Goal: Task Accomplishment & Management: Complete application form

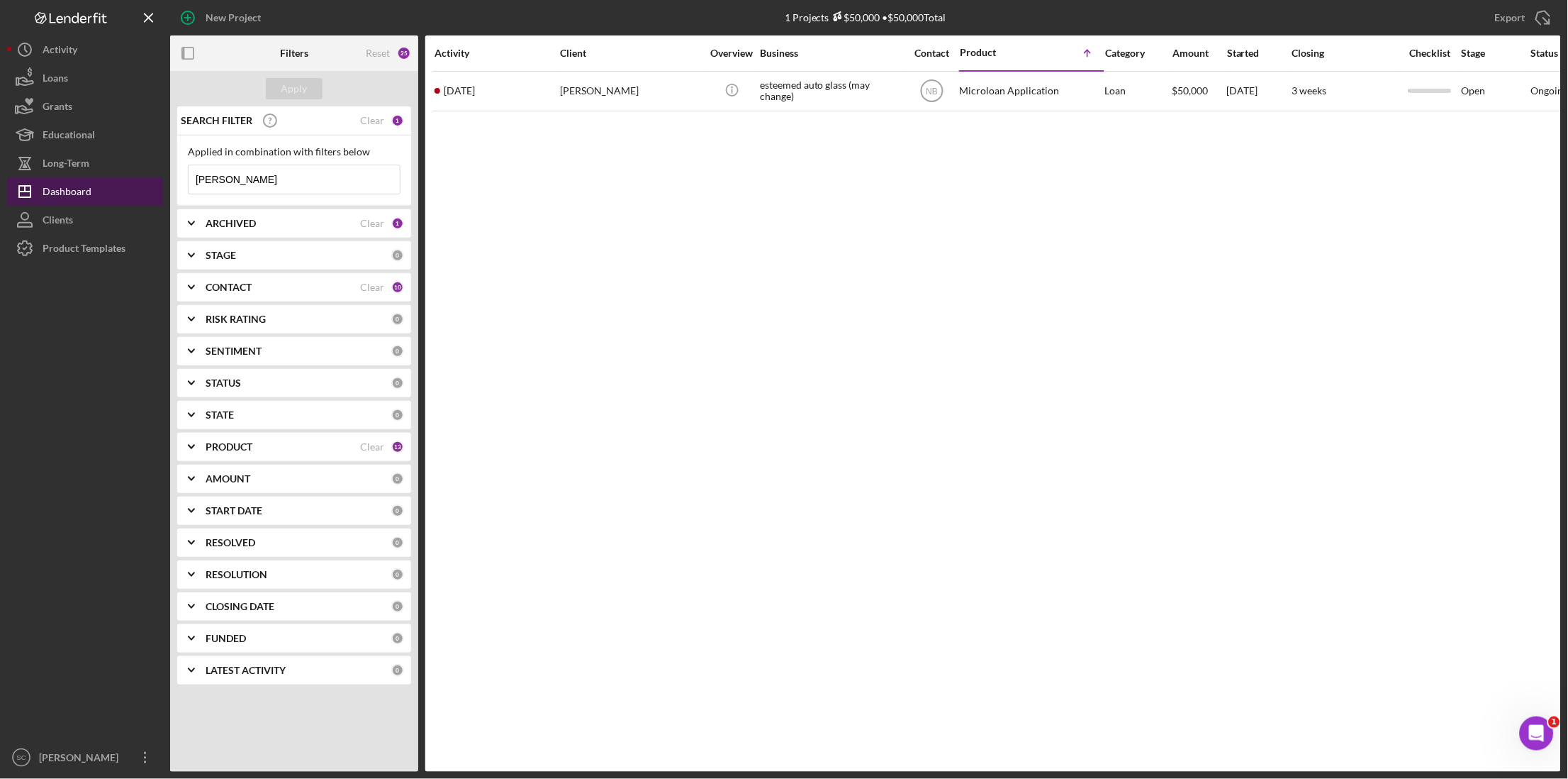
drag, startPoint x: 109, startPoint y: 217, endPoint x: 102, endPoint y: 198, distance: 20.2
click at [109, 217] on button "Clients" at bounding box center [85, 220] width 156 height 29
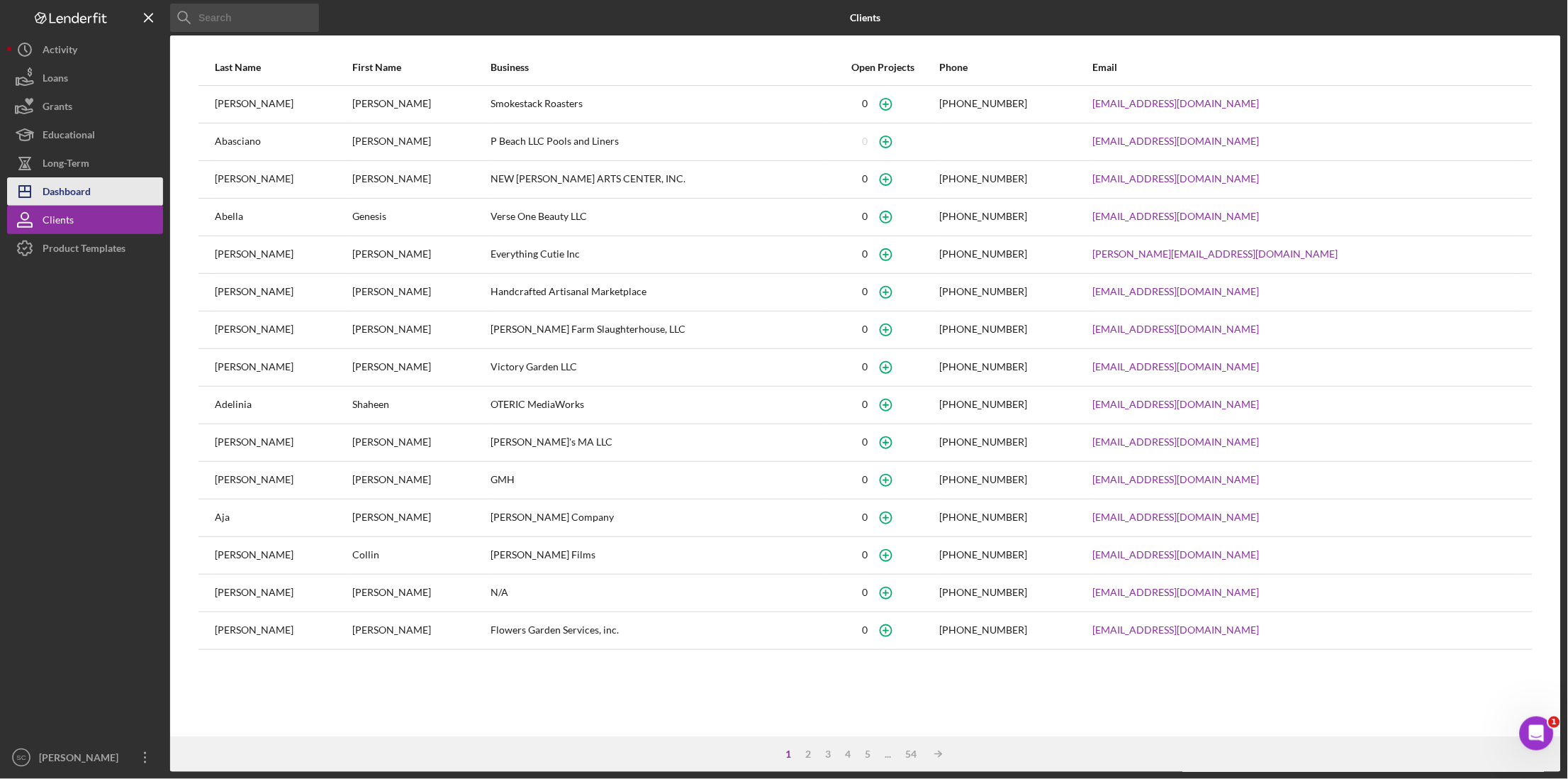
click at [96, 178] on button "Icon/Dashboard Dashboard" at bounding box center [85, 192] width 156 height 29
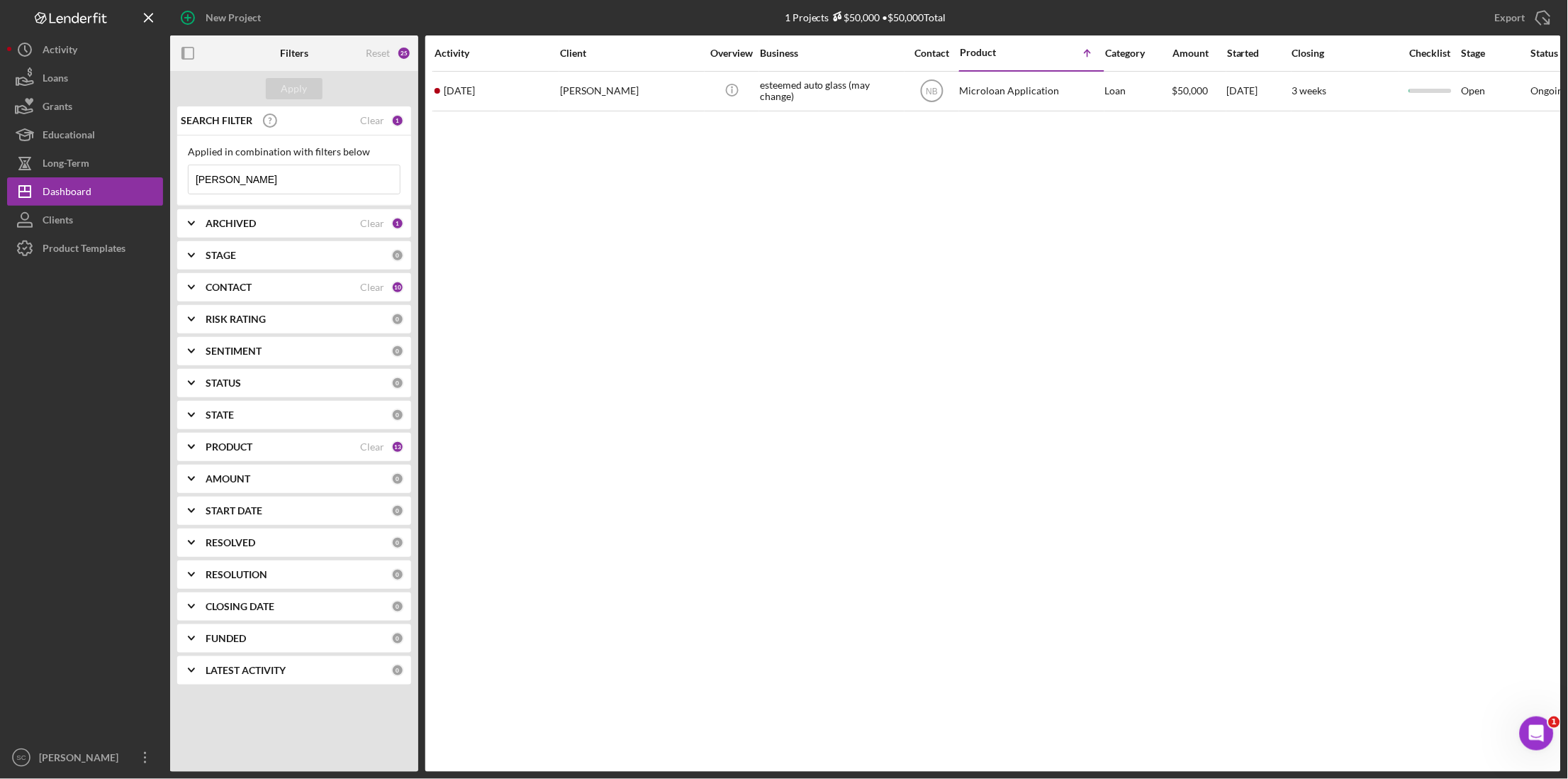
click at [396, 121] on div "1" at bounding box center [398, 121] width 13 height 13
click at [378, 122] on div "Clear" at bounding box center [372, 121] width 24 height 11
click at [279, 179] on input at bounding box center [294, 179] width 211 height 29
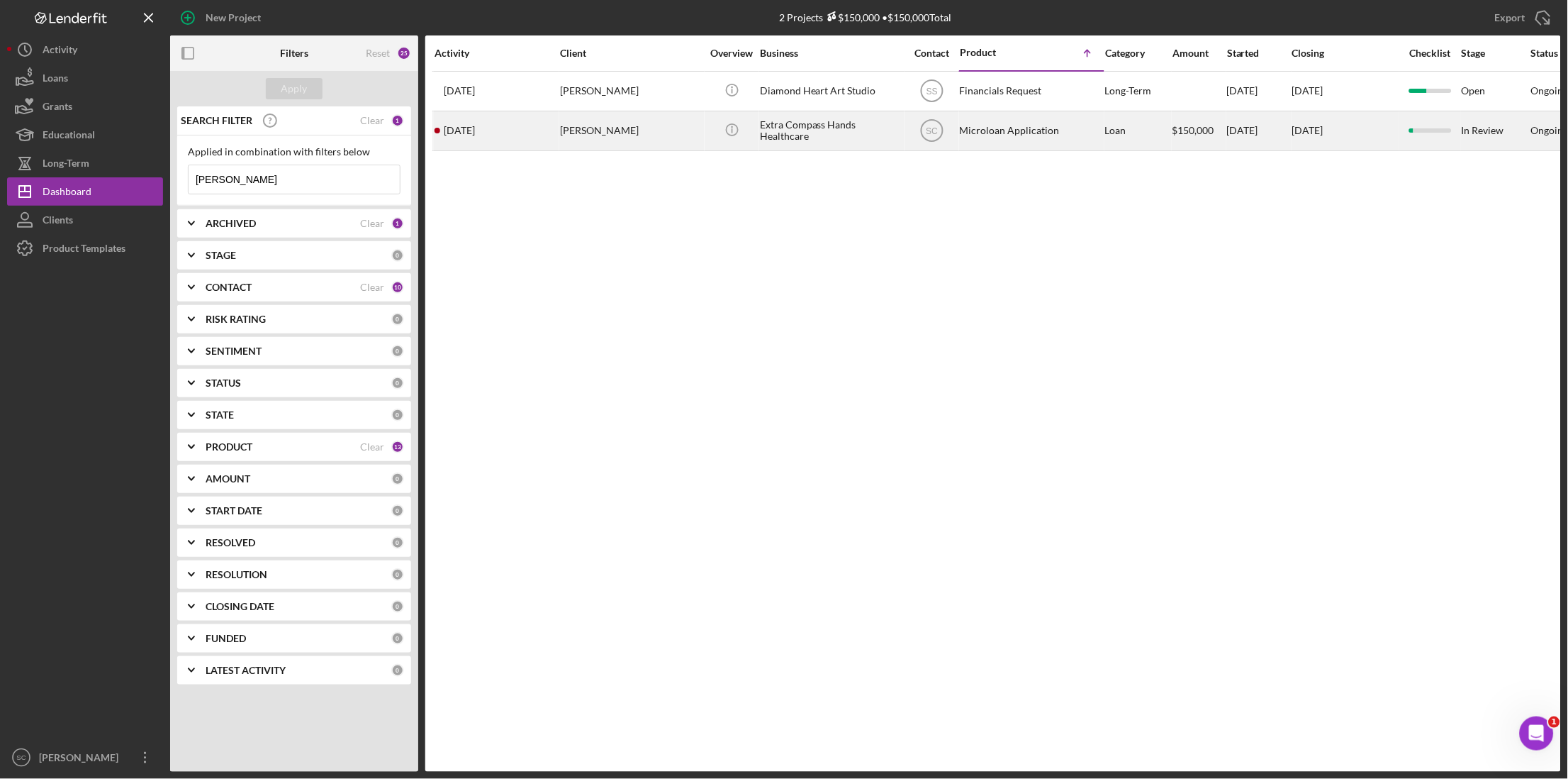
type input "[PERSON_NAME]"
click at [601, 131] on div "[PERSON_NAME]" at bounding box center [631, 131] width 141 height 38
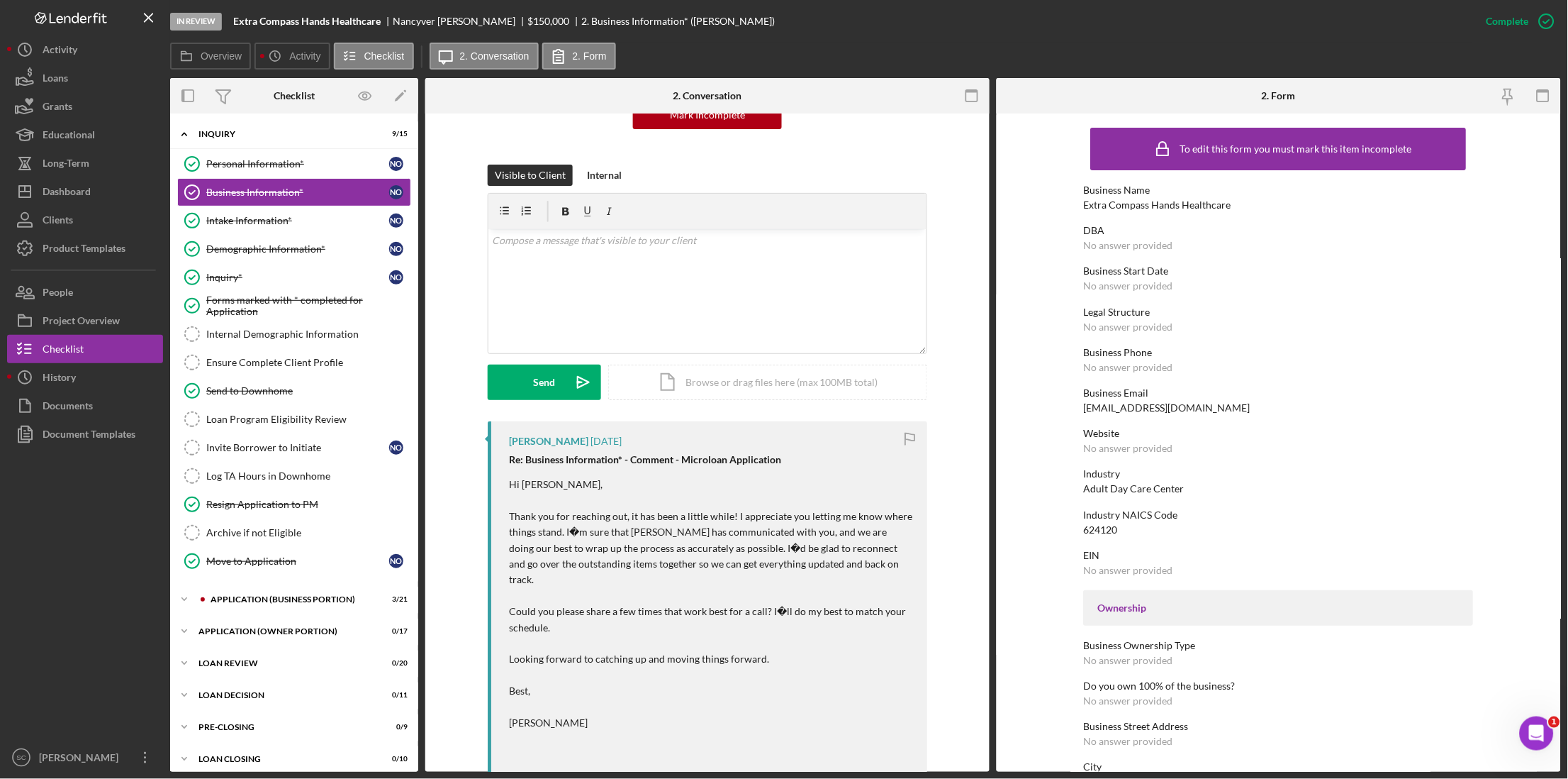
scroll to position [177, 0]
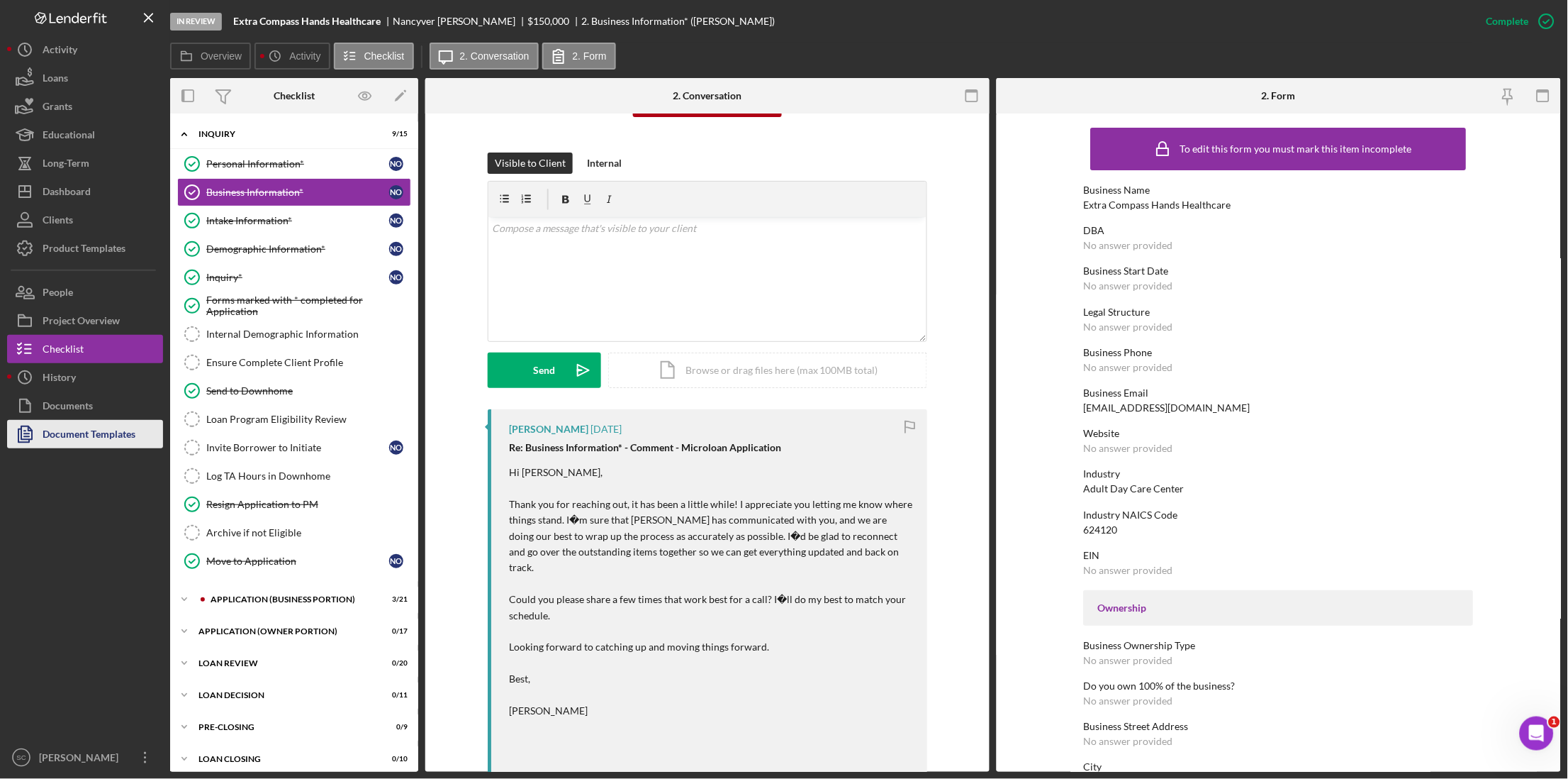
click at [49, 447] on div "Document Templates" at bounding box center [89, 435] width 93 height 32
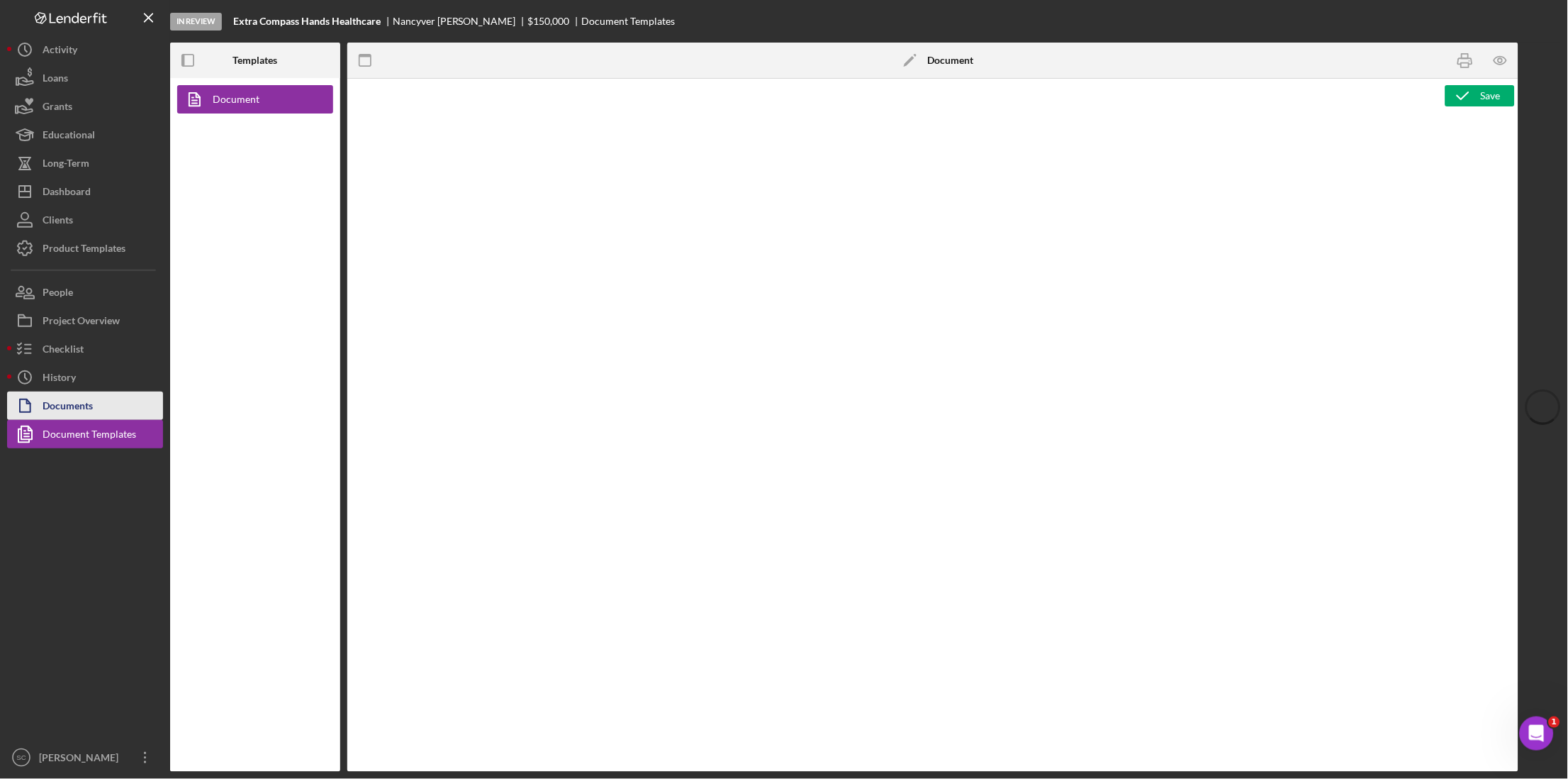
type textarea "<p style="text-align: center; line-height: normal; margin: 0 0 8pt; font-size: …"
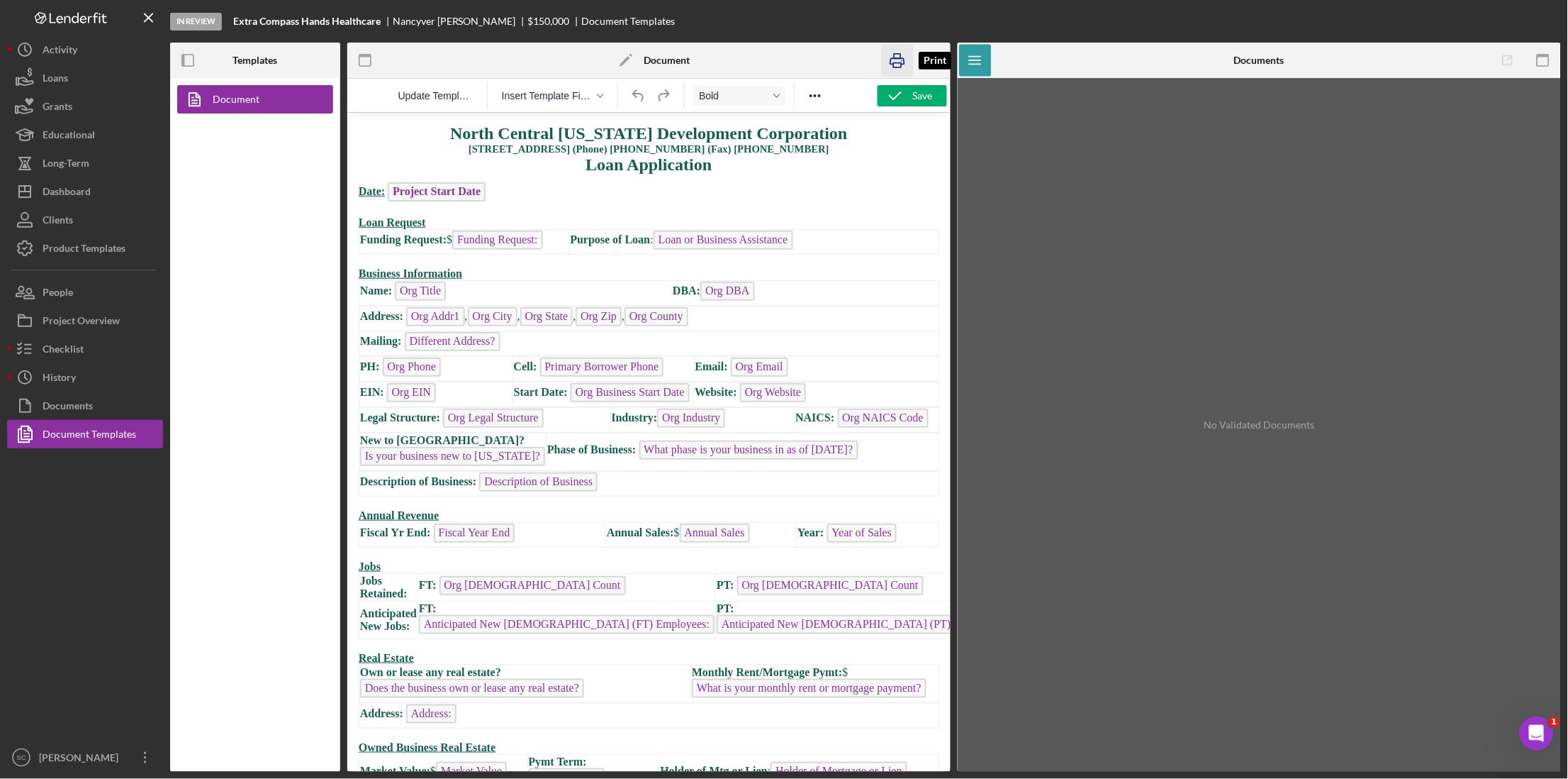
click at [890, 67] on icon "button" at bounding box center [897, 61] width 32 height 32
click at [78, 194] on div "Dashboard" at bounding box center [66, 193] width 48 height 32
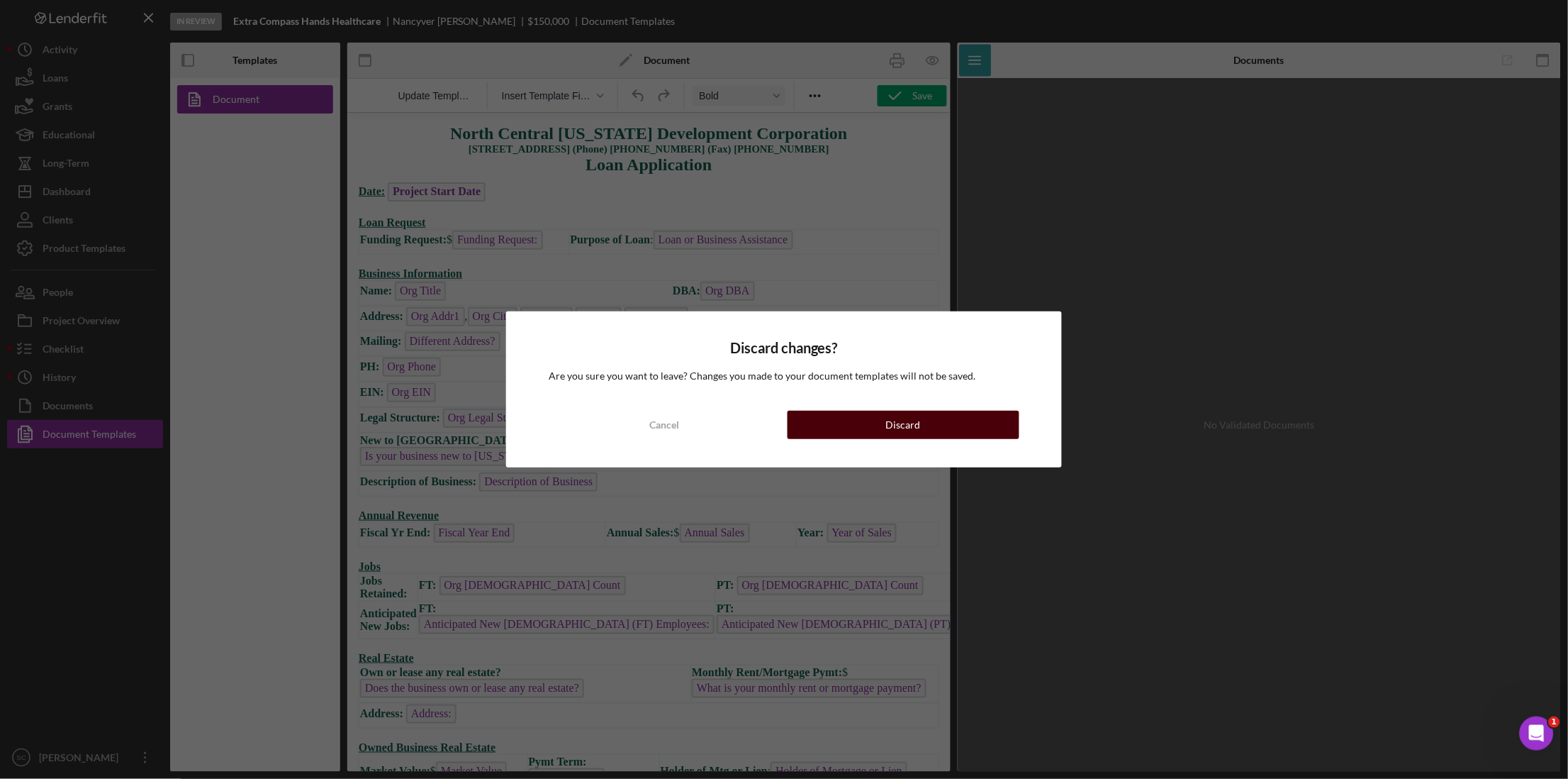
click at [869, 429] on button "Discard" at bounding box center [903, 425] width 231 height 29
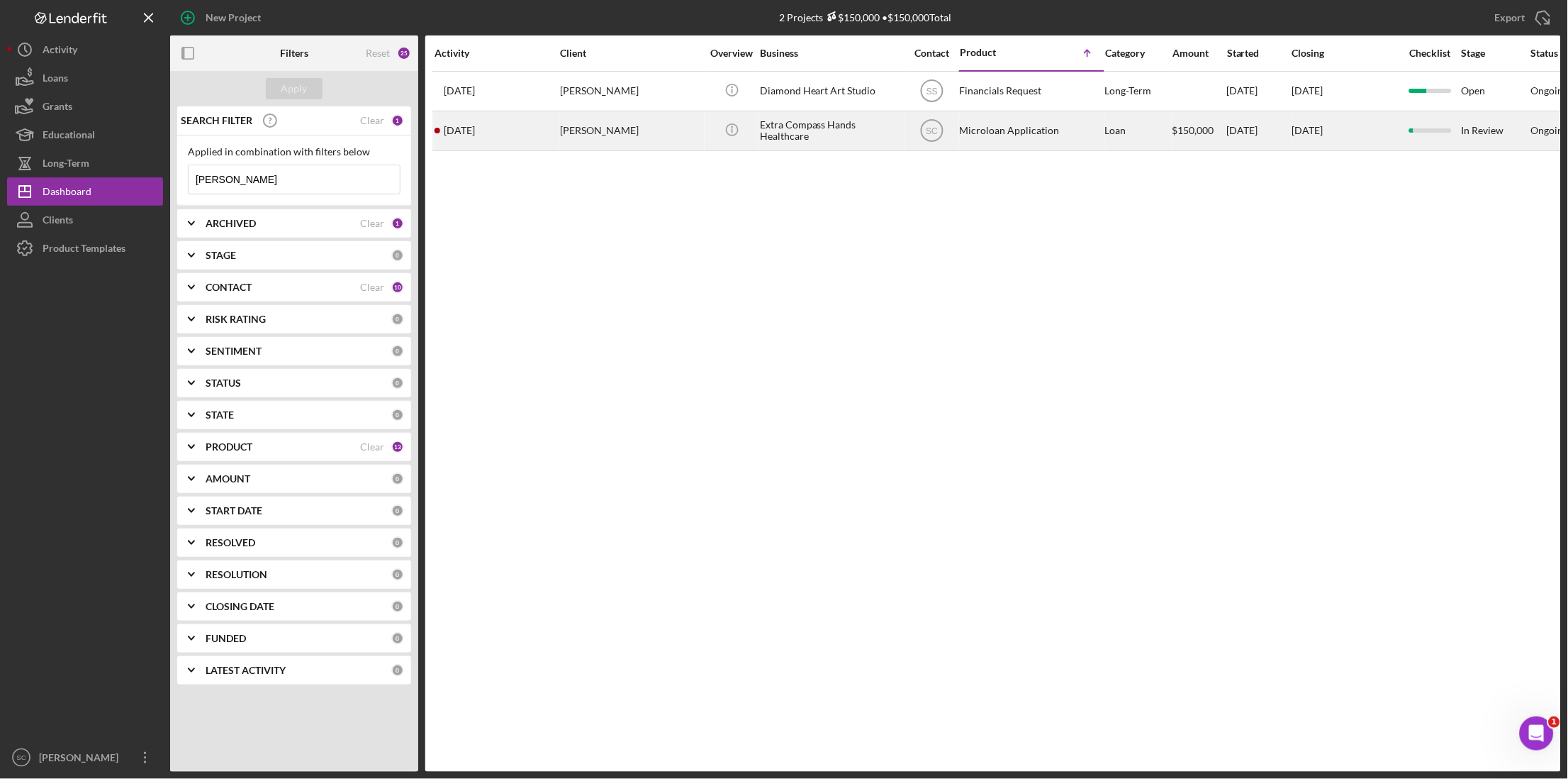
click at [560, 137] on div "[PERSON_NAME]" at bounding box center [631, 131] width 141 height 38
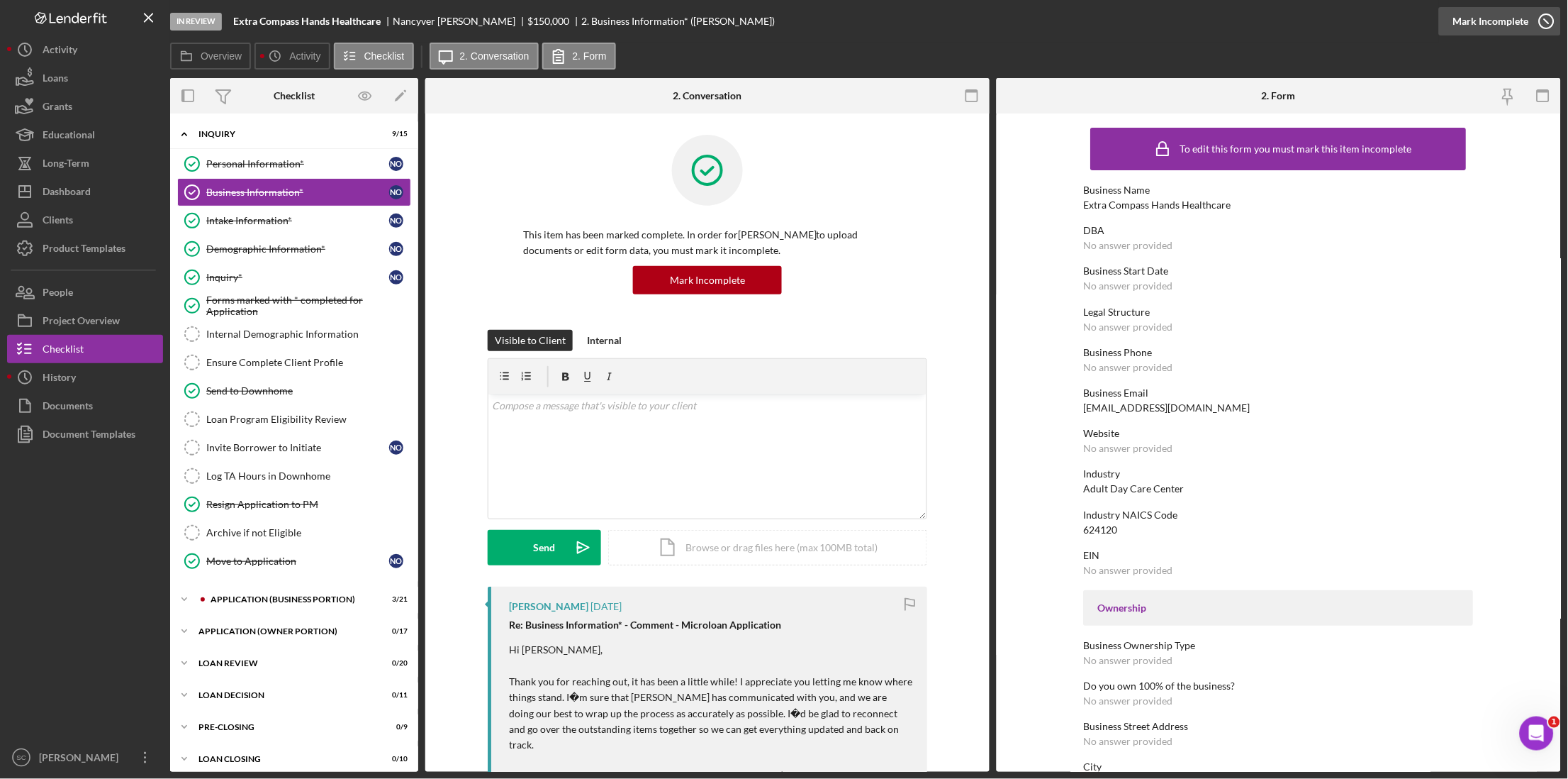
click at [1552, 21] on icon "button" at bounding box center [1547, 21] width 36 height 36
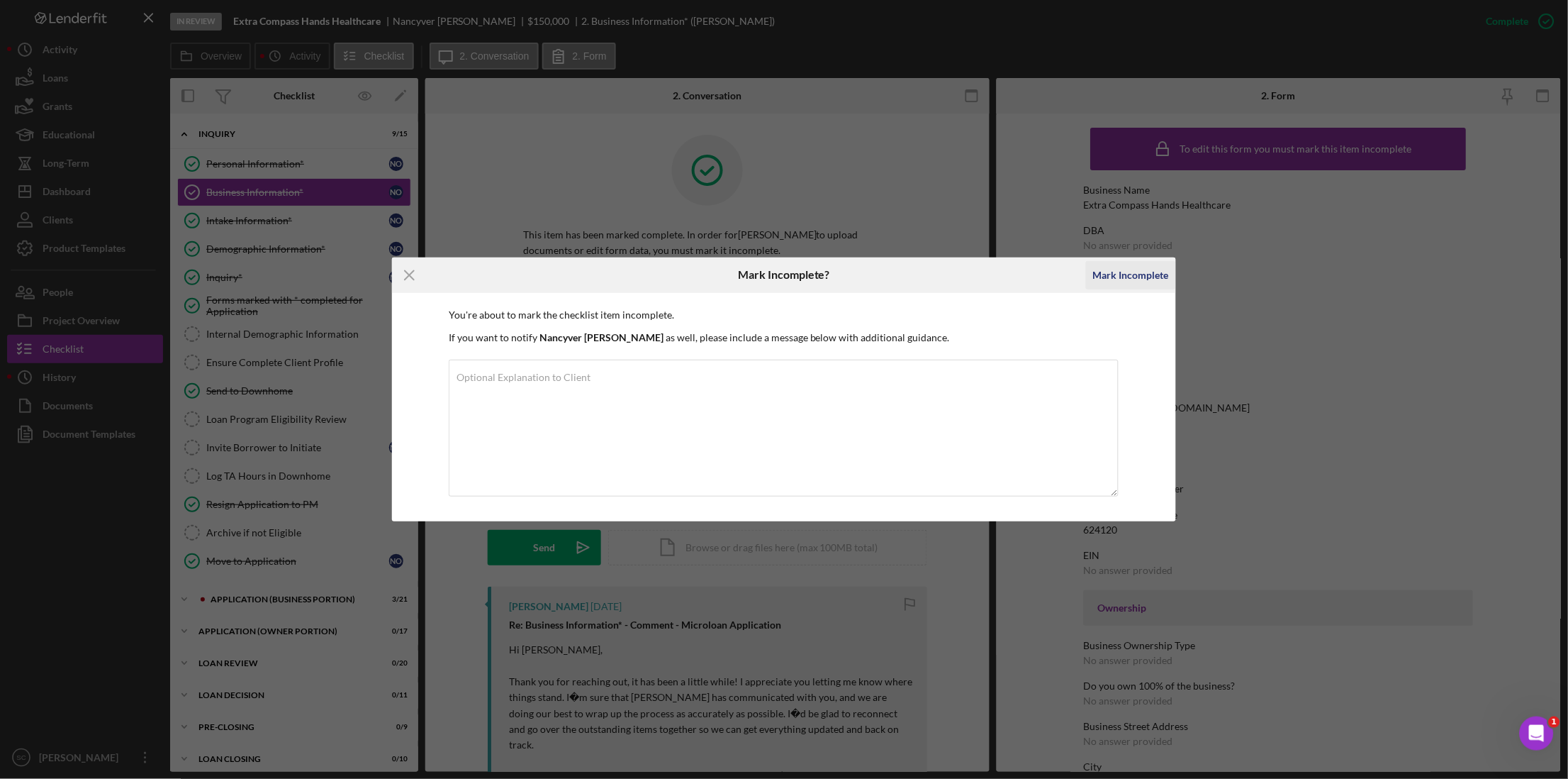
click at [1097, 277] on div "Mark Incomplete" at bounding box center [1131, 275] width 76 height 29
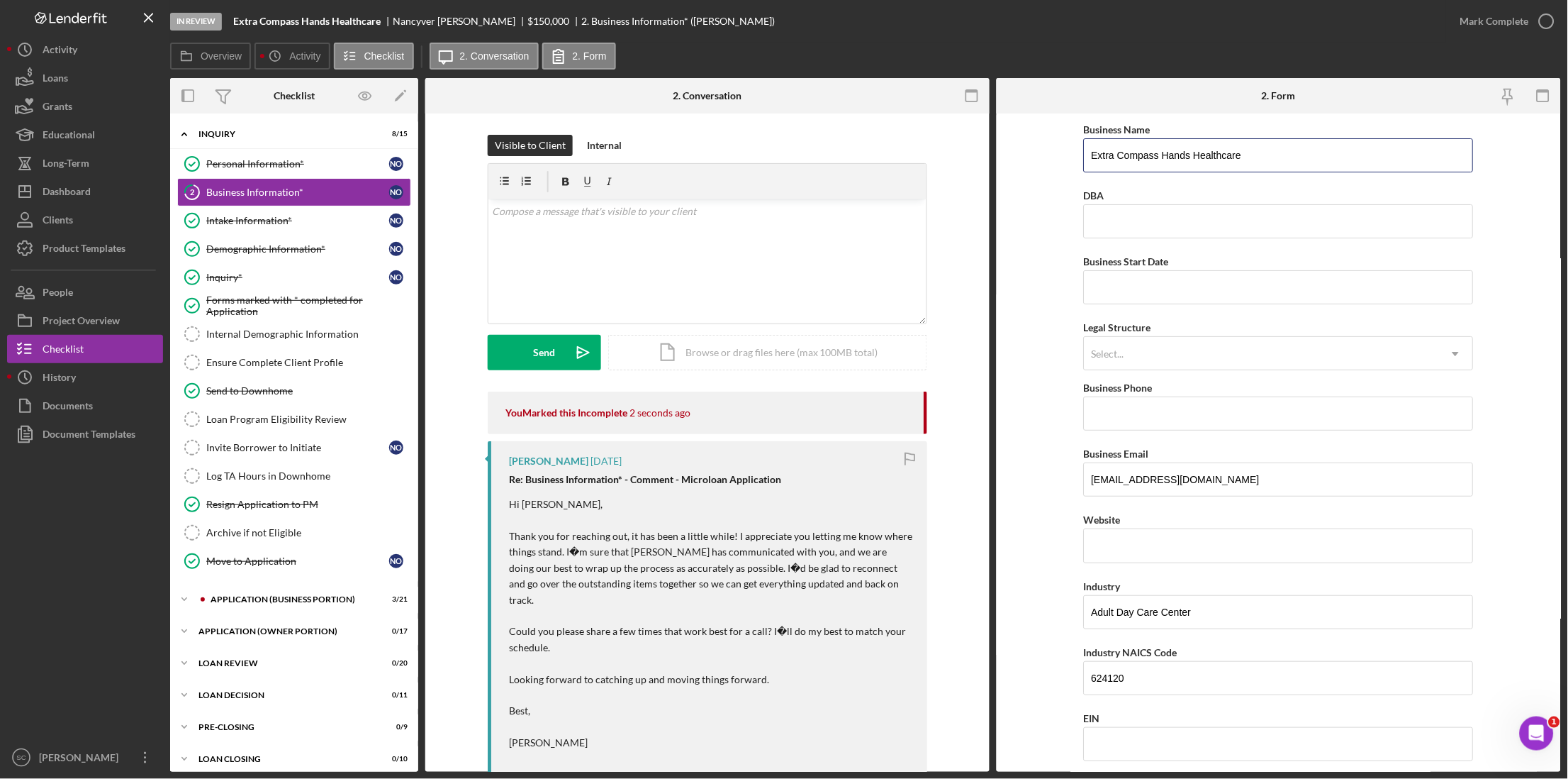
drag, startPoint x: 1249, startPoint y: 160, endPoint x: 1067, endPoint y: 146, distance: 182.5
click at [1067, 146] on form "Business Name Extra Compass Hands Healthcare DBA Business Start Date Legal Stru…" at bounding box center [1279, 442] width 564 height 658
type input "[DEMOGRAPHIC_DATA] Care Adult Day Care"
click at [1019, 274] on form "Business Name [PERSON_NAME] Care Adult Day Care DBA Business Start Date Legal S…" at bounding box center [1279, 442] width 564 height 658
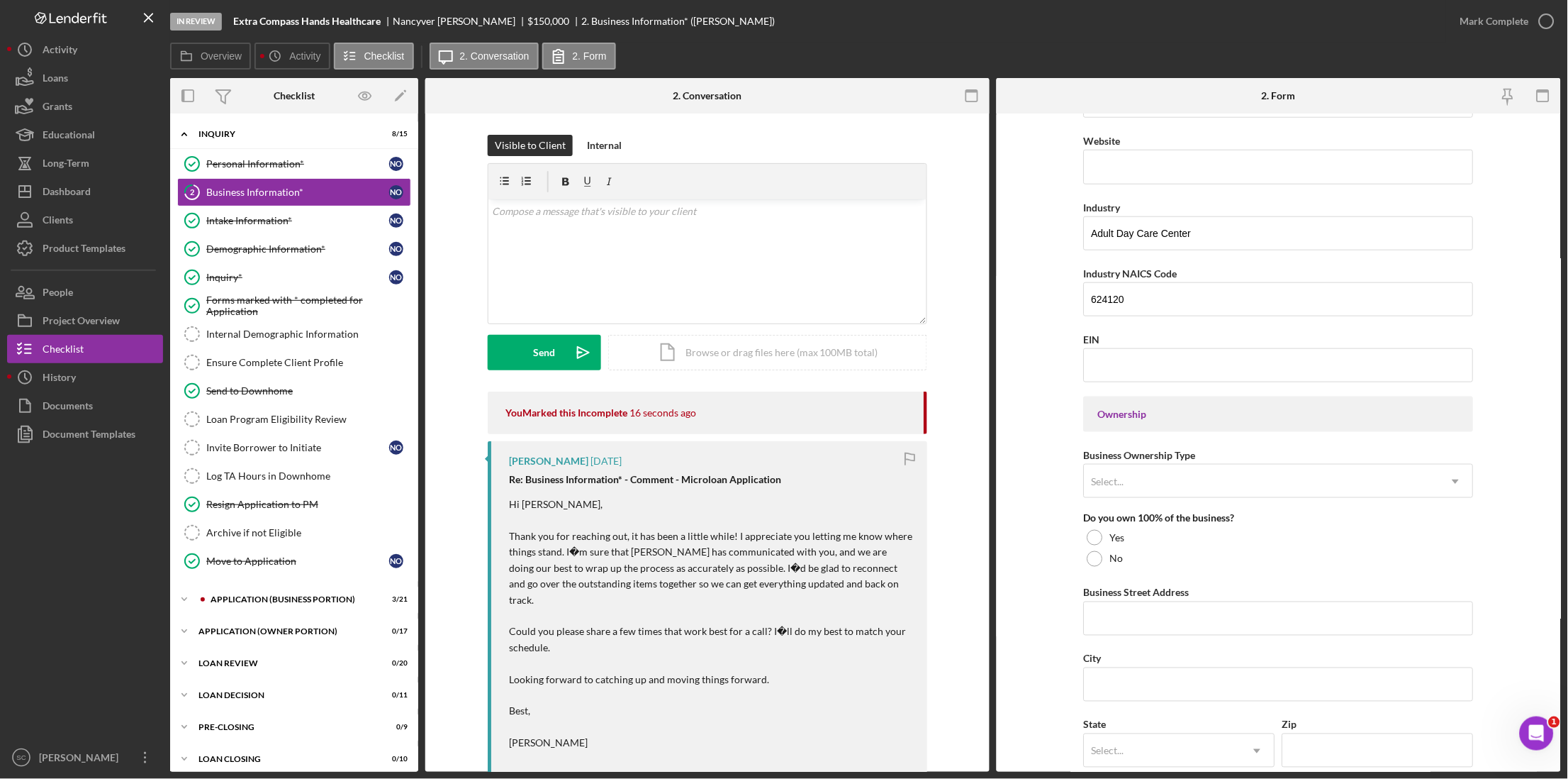
scroll to position [443, 0]
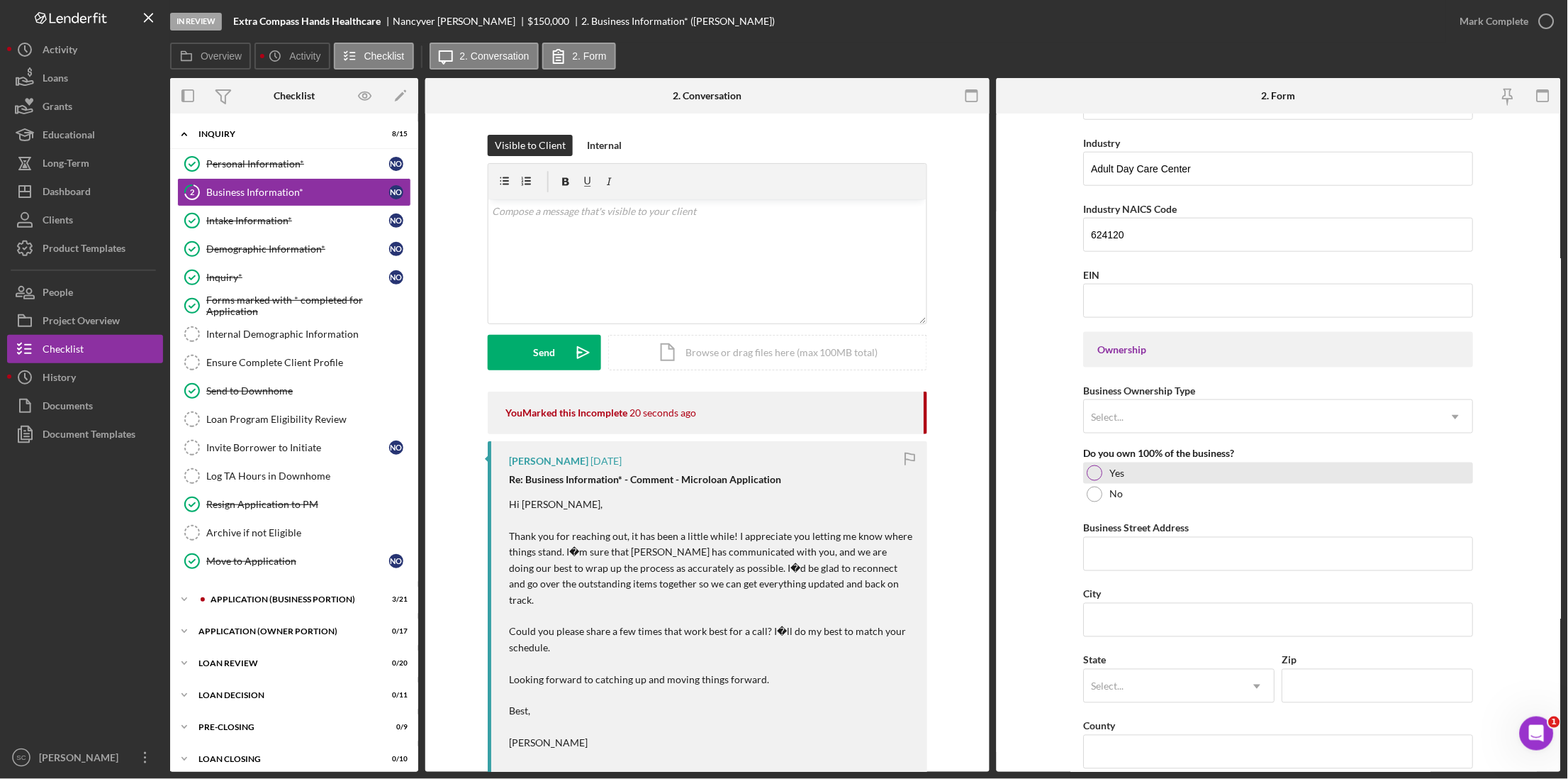
click at [1090, 480] on div at bounding box center [1095, 473] width 16 height 16
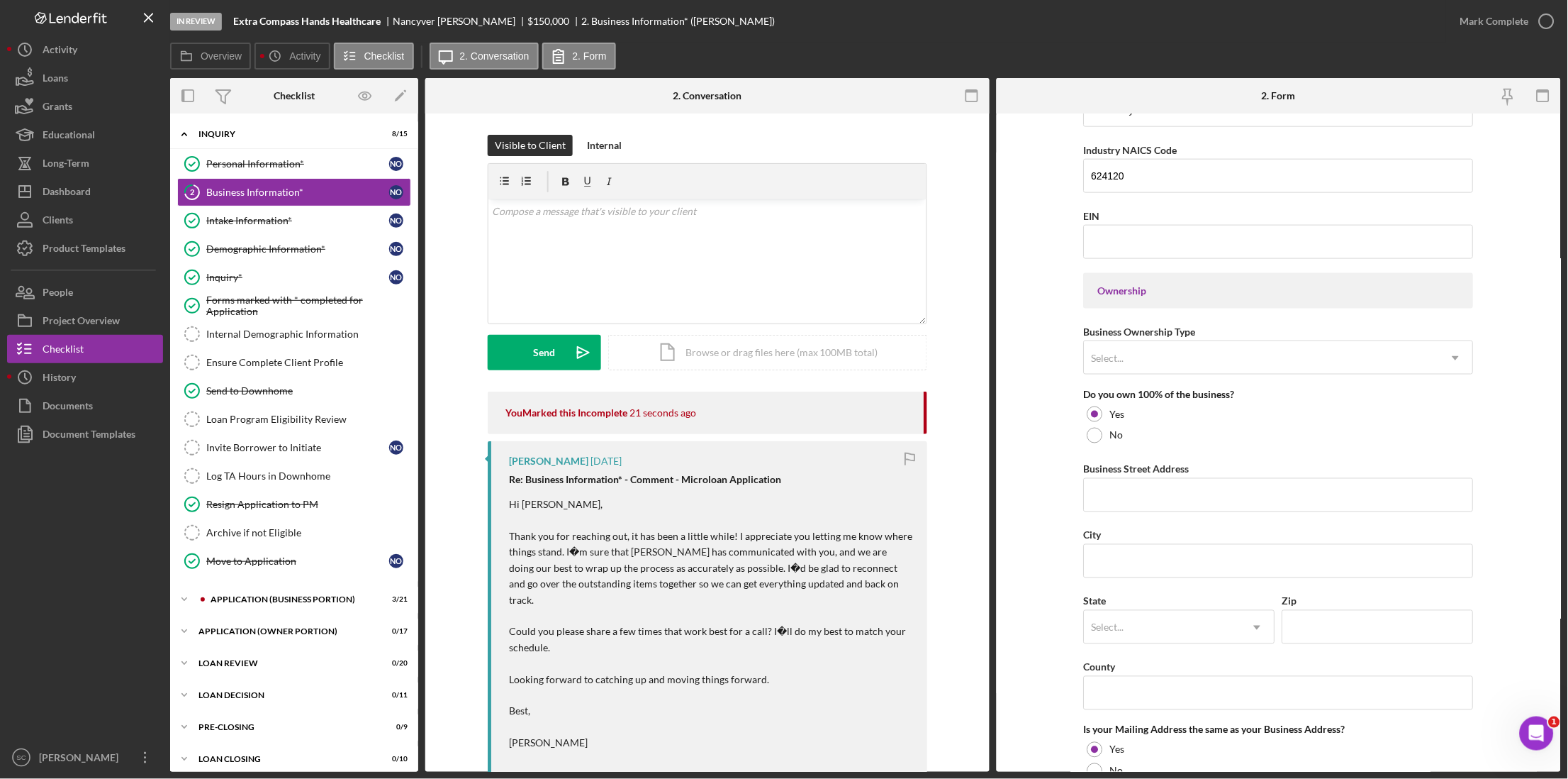
scroll to position [532, 0]
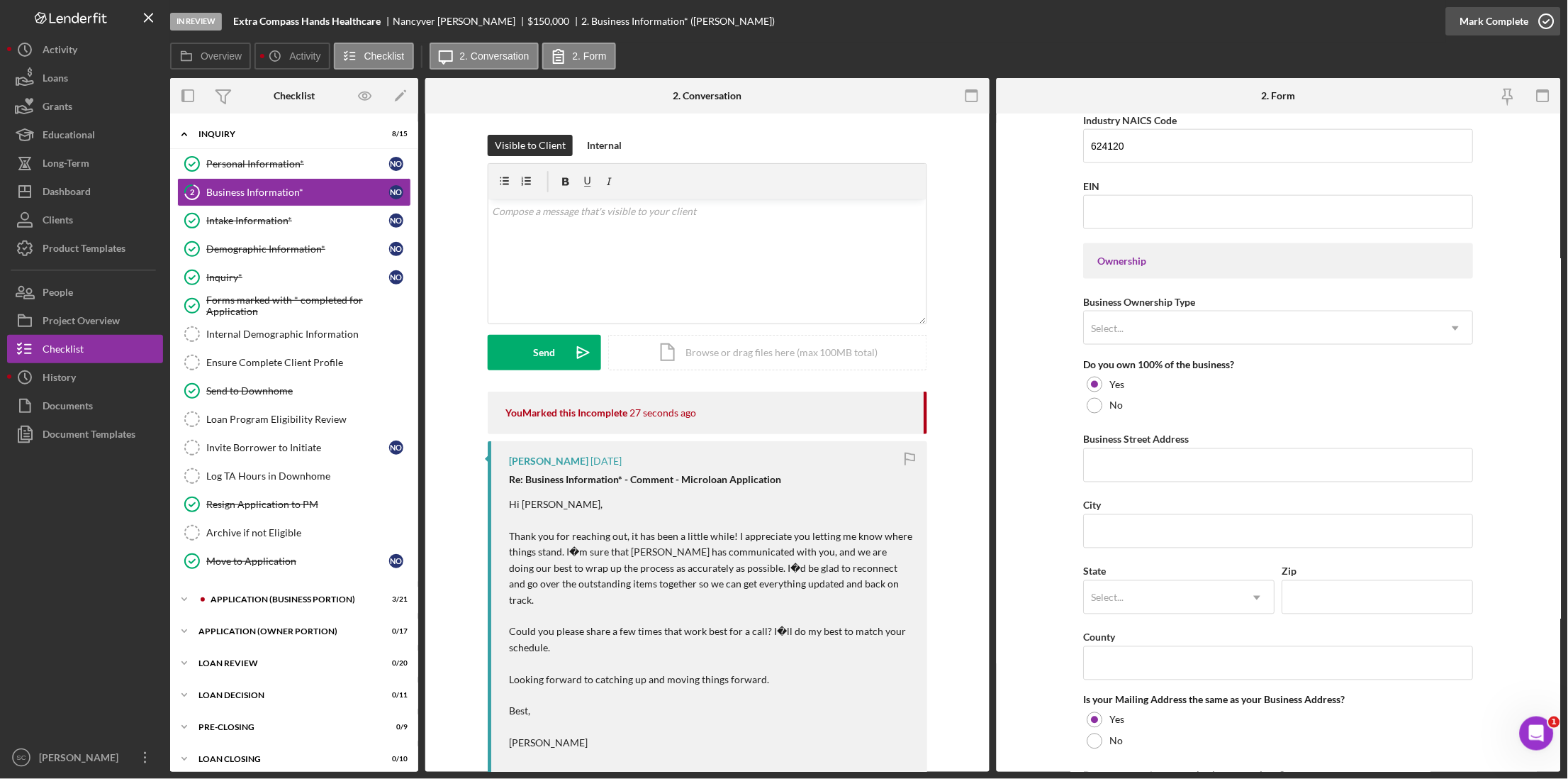
click at [1499, 23] on div "Mark Complete" at bounding box center [1494, 21] width 69 height 29
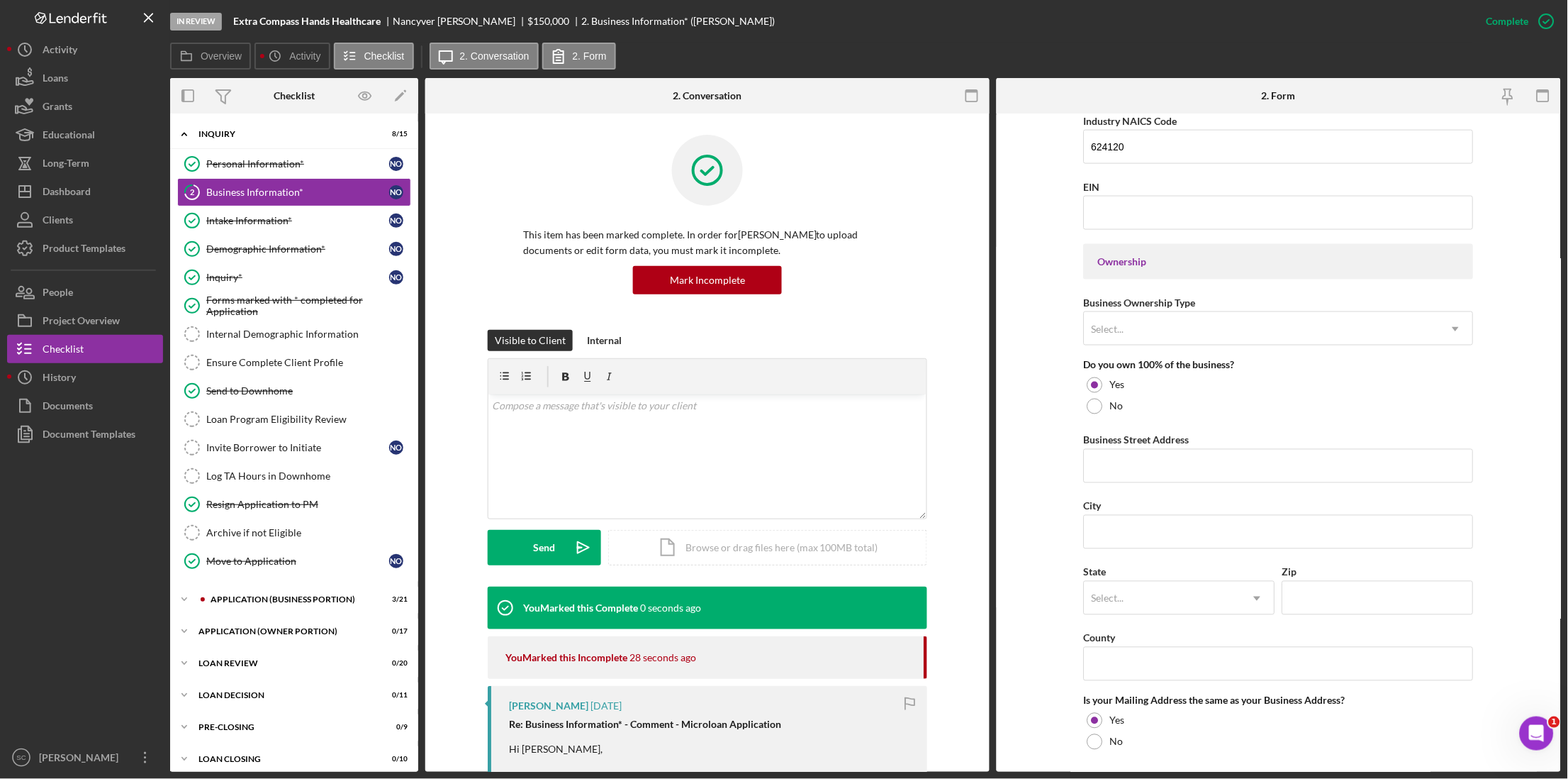
scroll to position [344, 0]
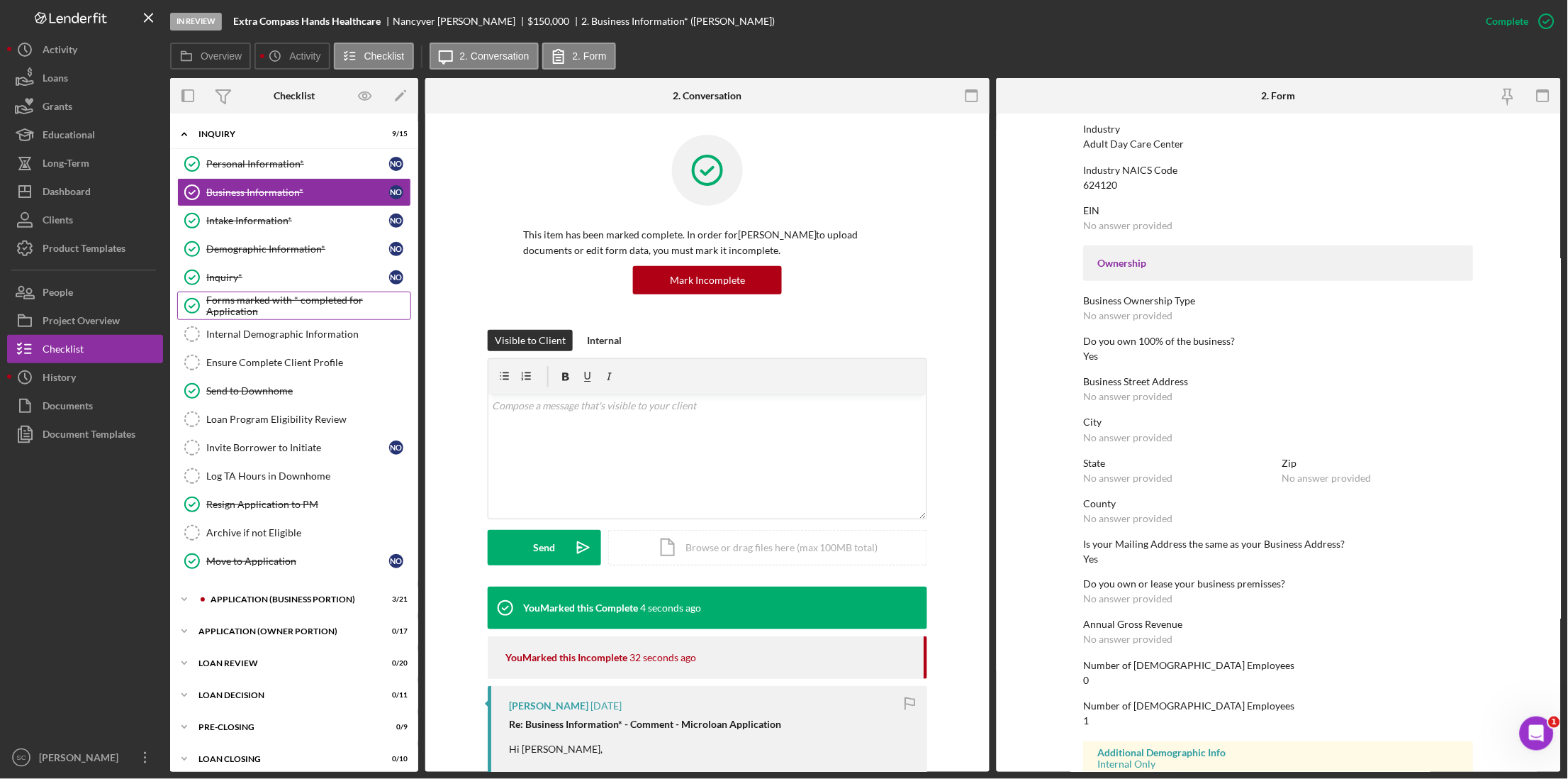
click at [258, 300] on div "Forms marked with * completed for Application" at bounding box center [309, 306] width 204 height 23
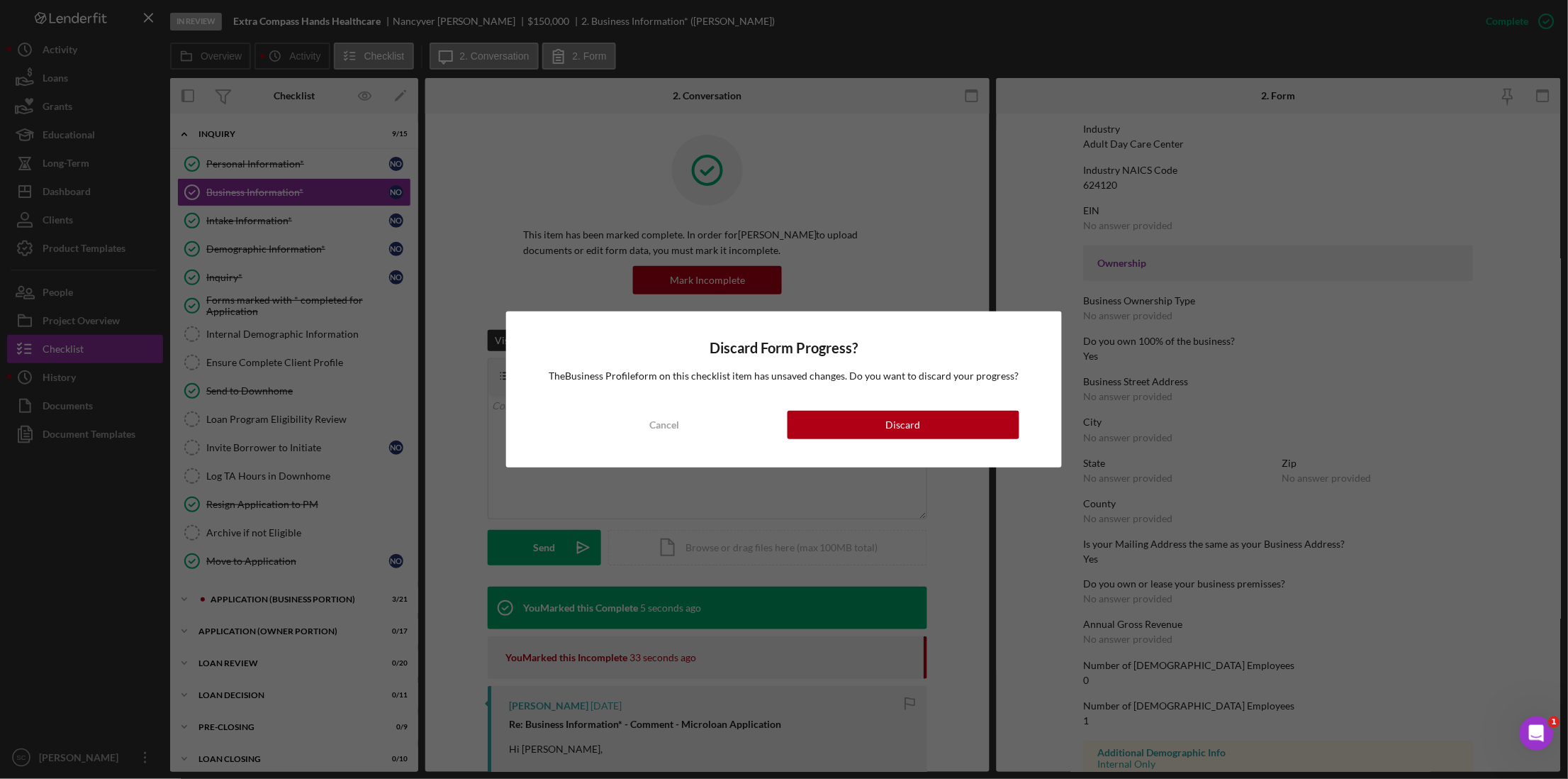
click at [254, 277] on div "Discard Form Progress? The Business Profile form on this checklist item has uns…" at bounding box center [784, 390] width 1568 height 779
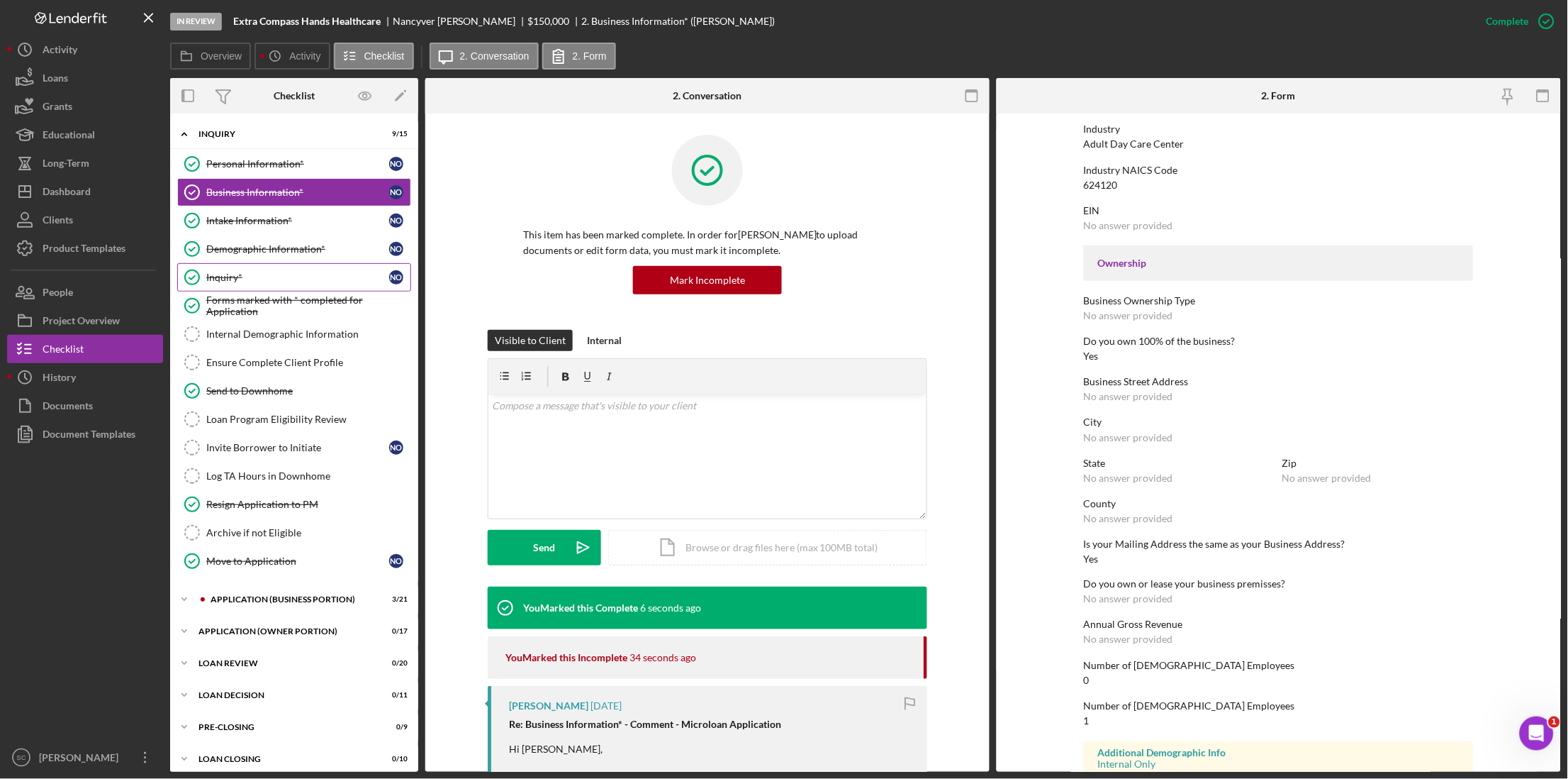
click at [269, 273] on div "Inquiry*" at bounding box center [298, 277] width 183 height 11
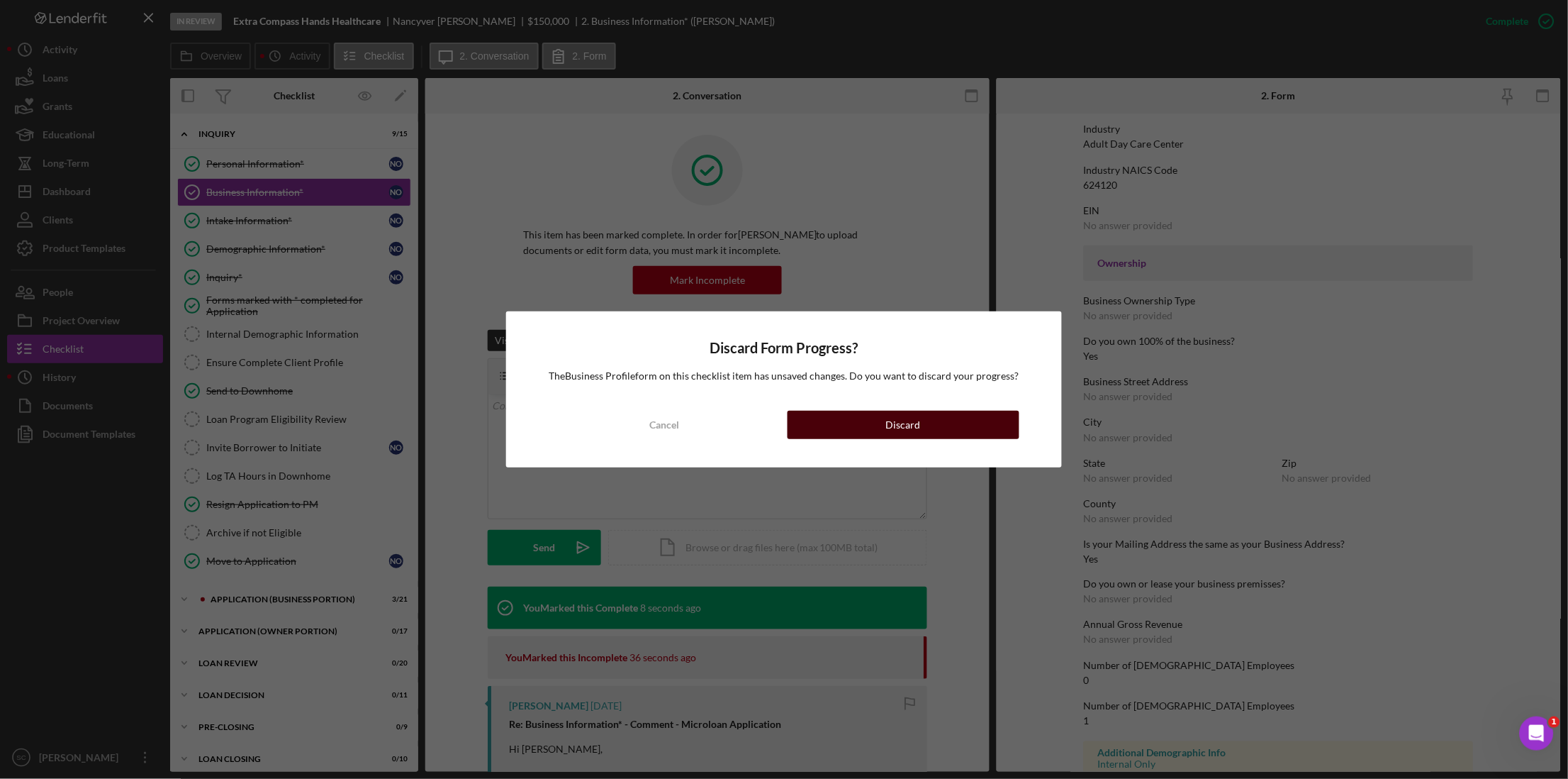
click at [894, 433] on div "Discard" at bounding box center [903, 425] width 35 height 29
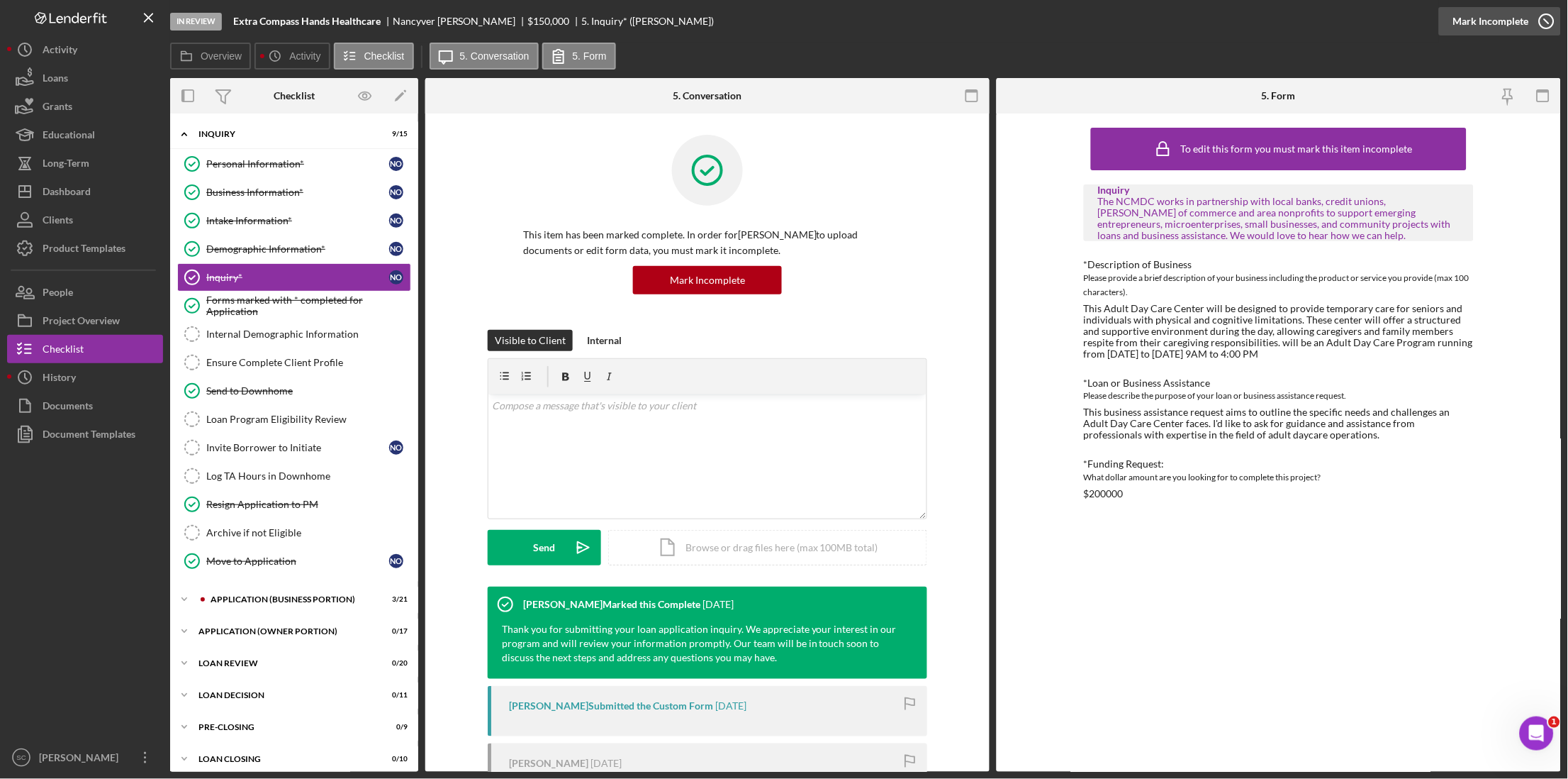
click at [1527, 17] on div "Mark Incomplete" at bounding box center [1491, 21] width 76 height 29
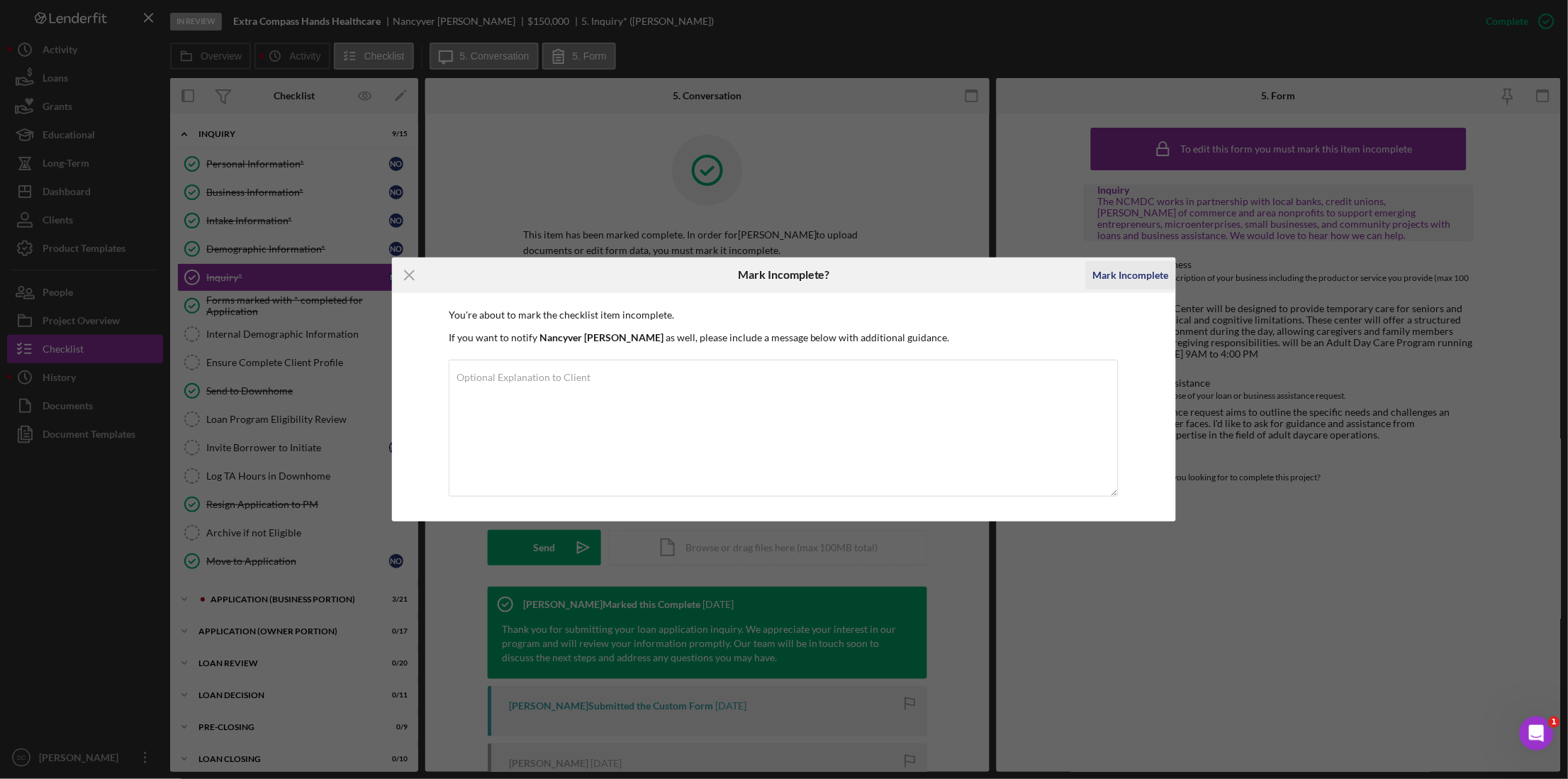
click at [1111, 273] on div "Mark Incomplete" at bounding box center [1131, 275] width 76 height 29
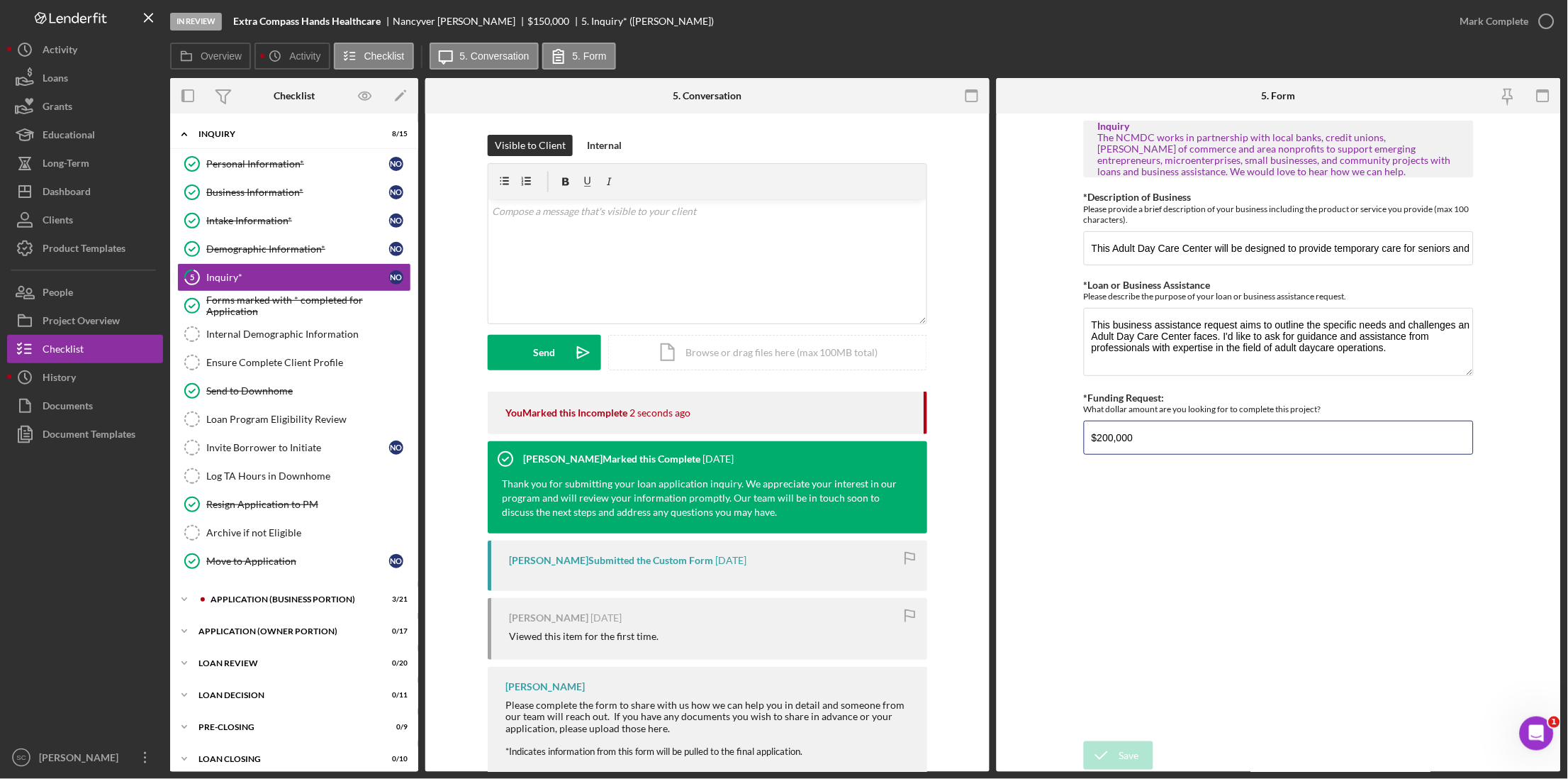
drag, startPoint x: 1140, startPoint y: 439, endPoint x: 1059, endPoint y: 431, distance: 81.4
click at [1059, 431] on form "Inquiry The NCMDC works in partnership with local banks, credit unions, [PERSON…" at bounding box center [1279, 442] width 564 height 658
type input "$50,000"
click at [1132, 748] on div "Save" at bounding box center [1129, 755] width 20 height 29
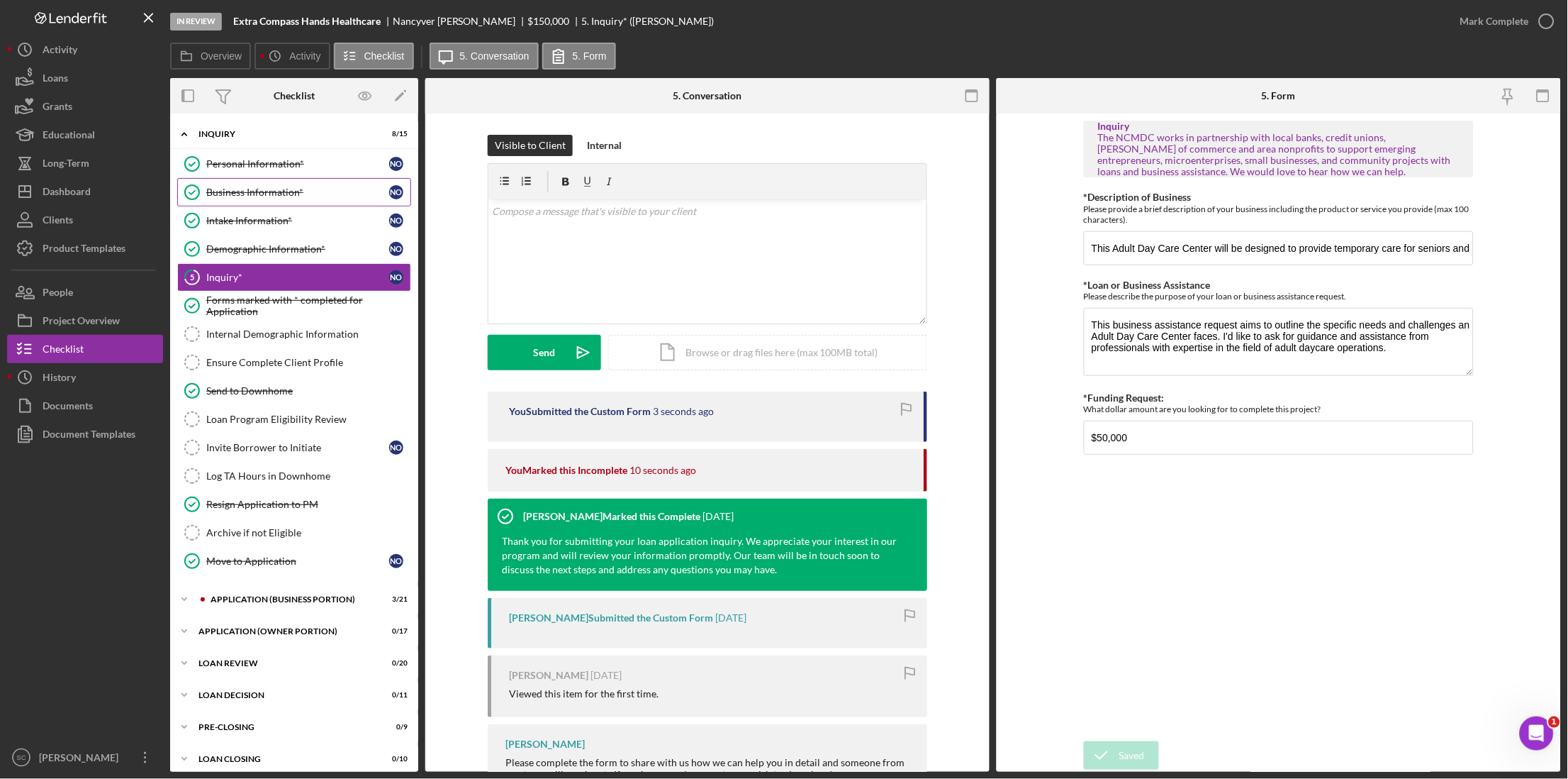
click at [273, 195] on div "Business Information*" at bounding box center [298, 192] width 183 height 11
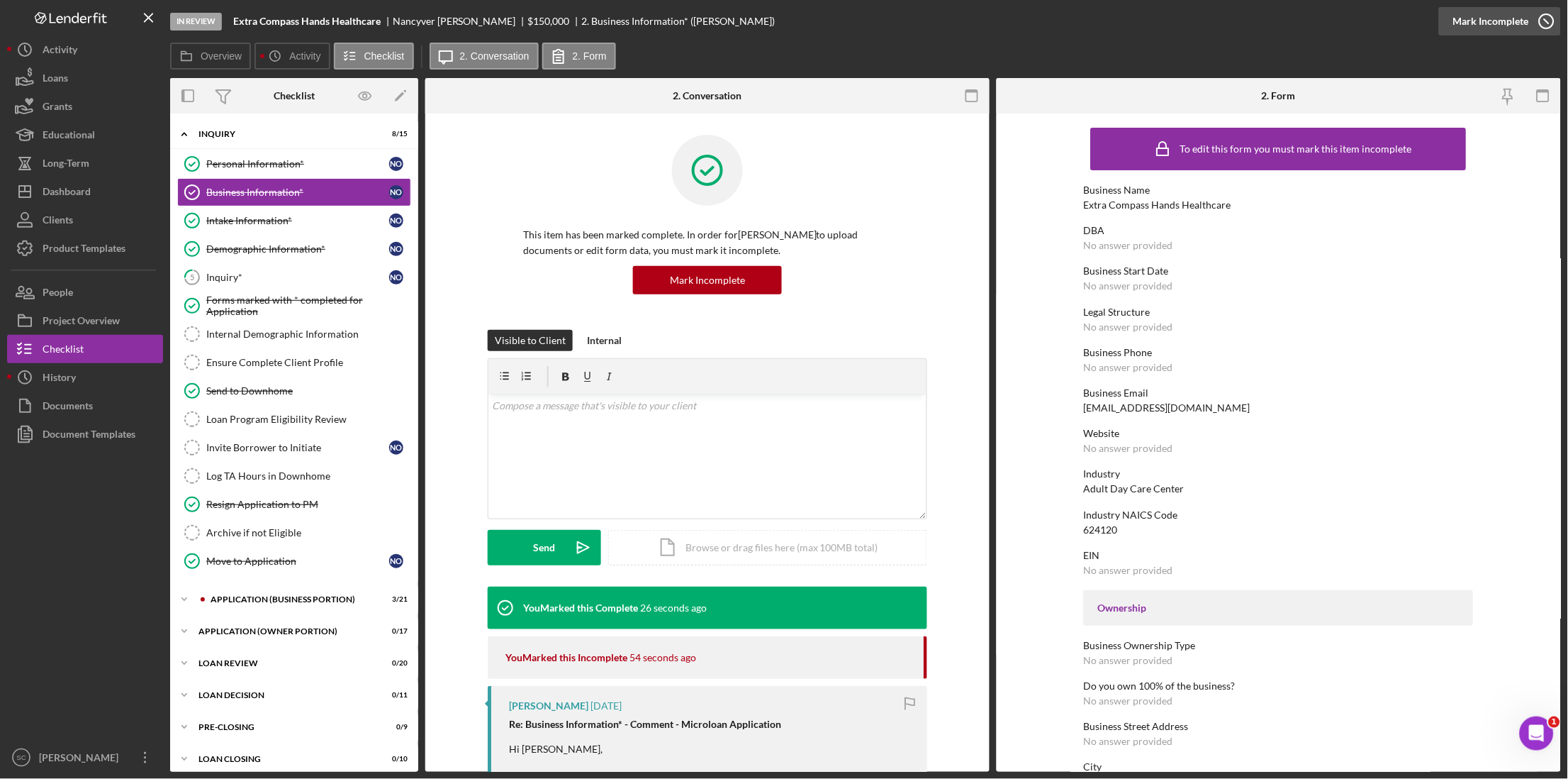
click at [1524, 21] on div "Mark Incomplete" at bounding box center [1491, 21] width 76 height 29
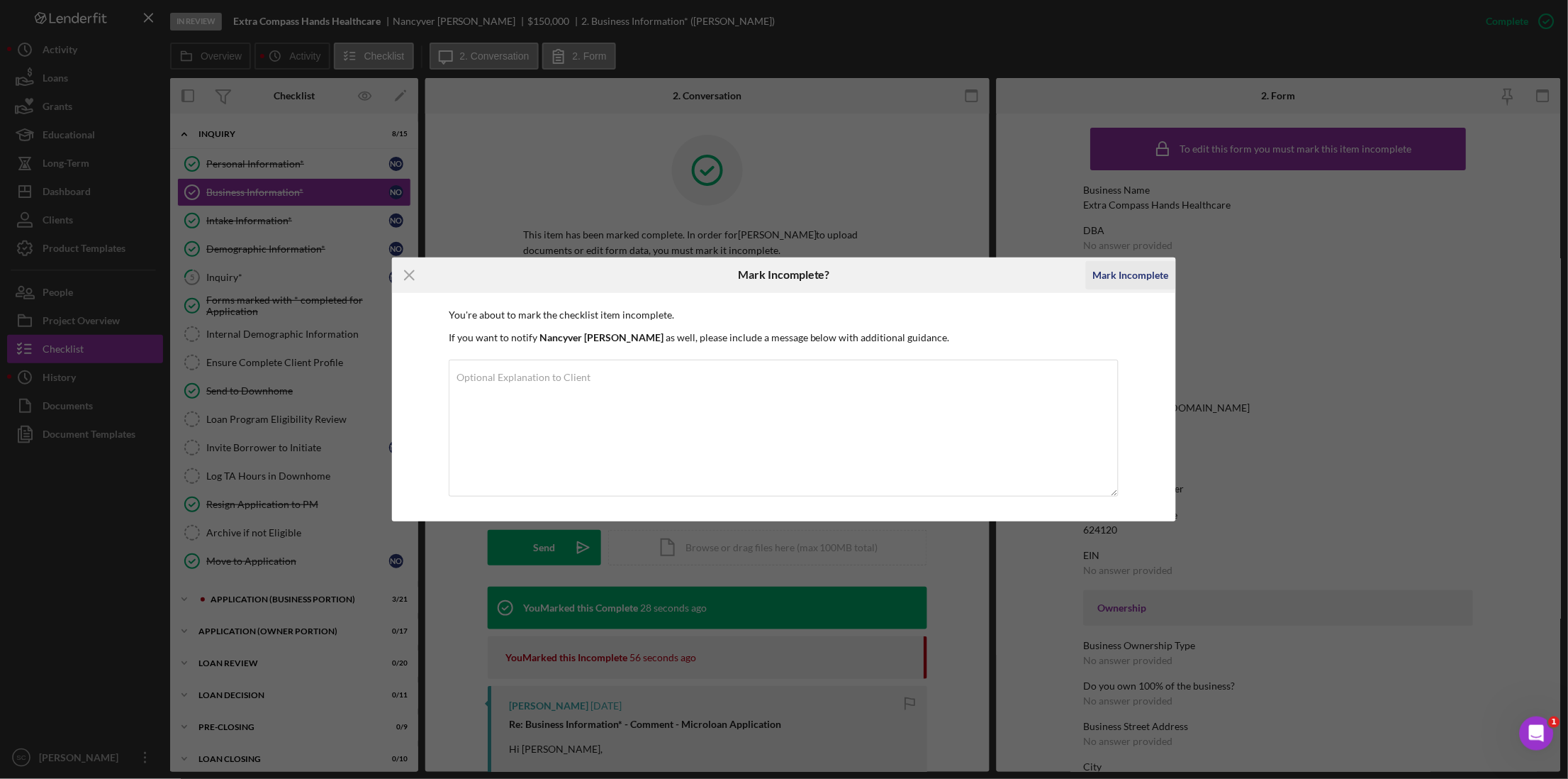
click at [1127, 275] on div "Mark Incomplete" at bounding box center [1131, 275] width 76 height 29
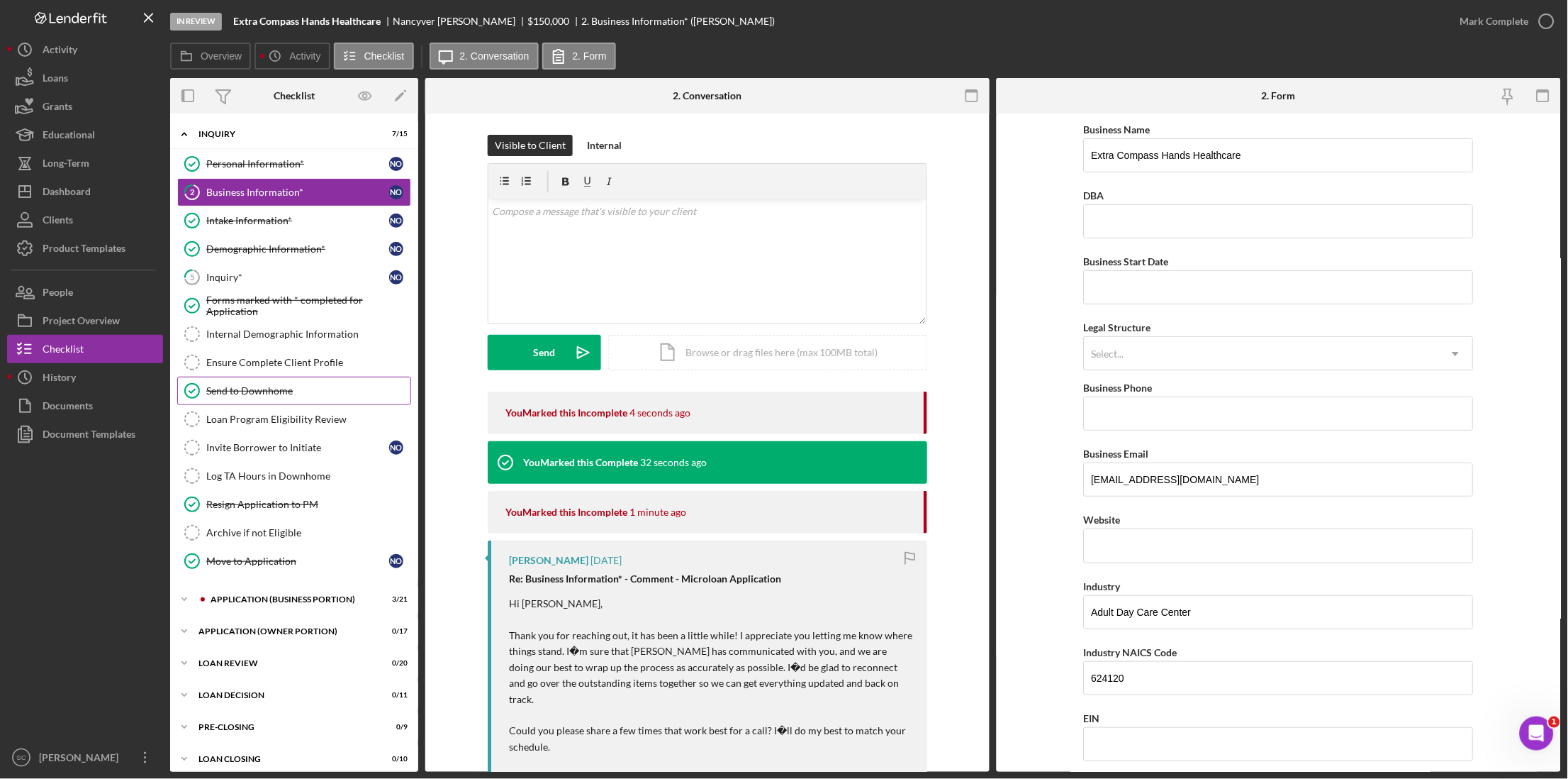
scroll to position [12, 0]
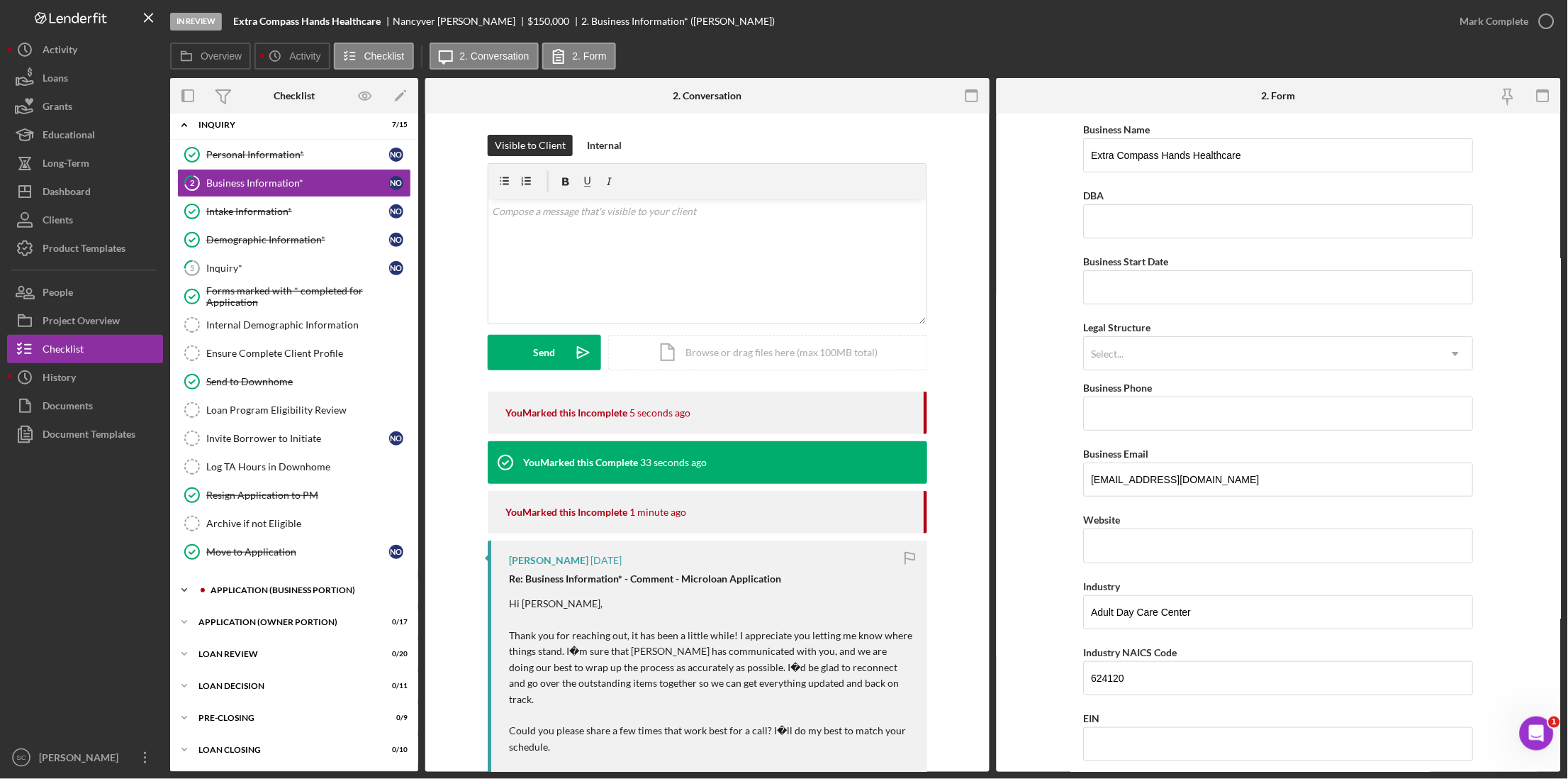
click at [248, 590] on div "APPLICATION (BUSINESS PORTION)" at bounding box center [306, 590] width 190 height 9
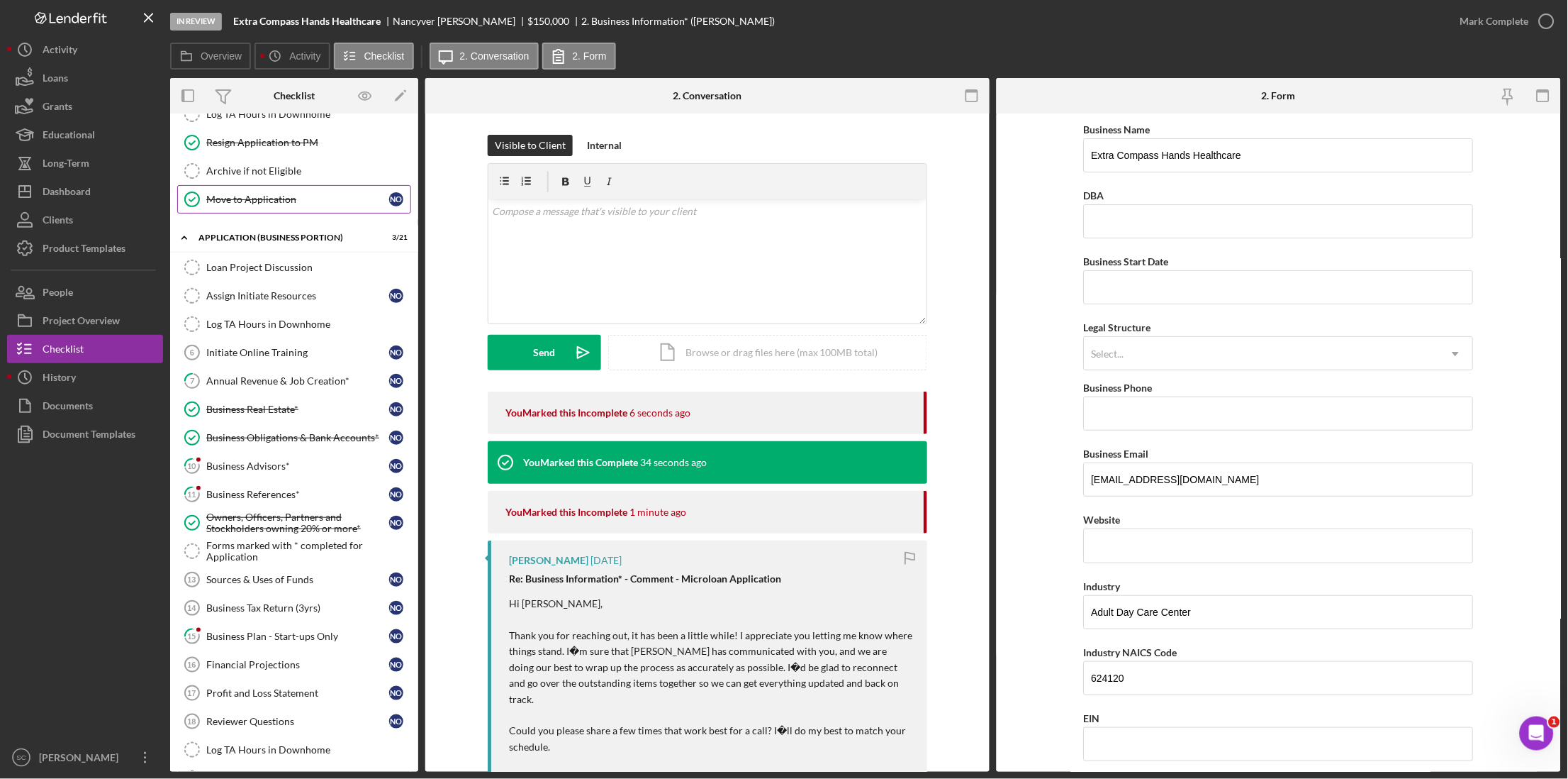
scroll to position [367, 0]
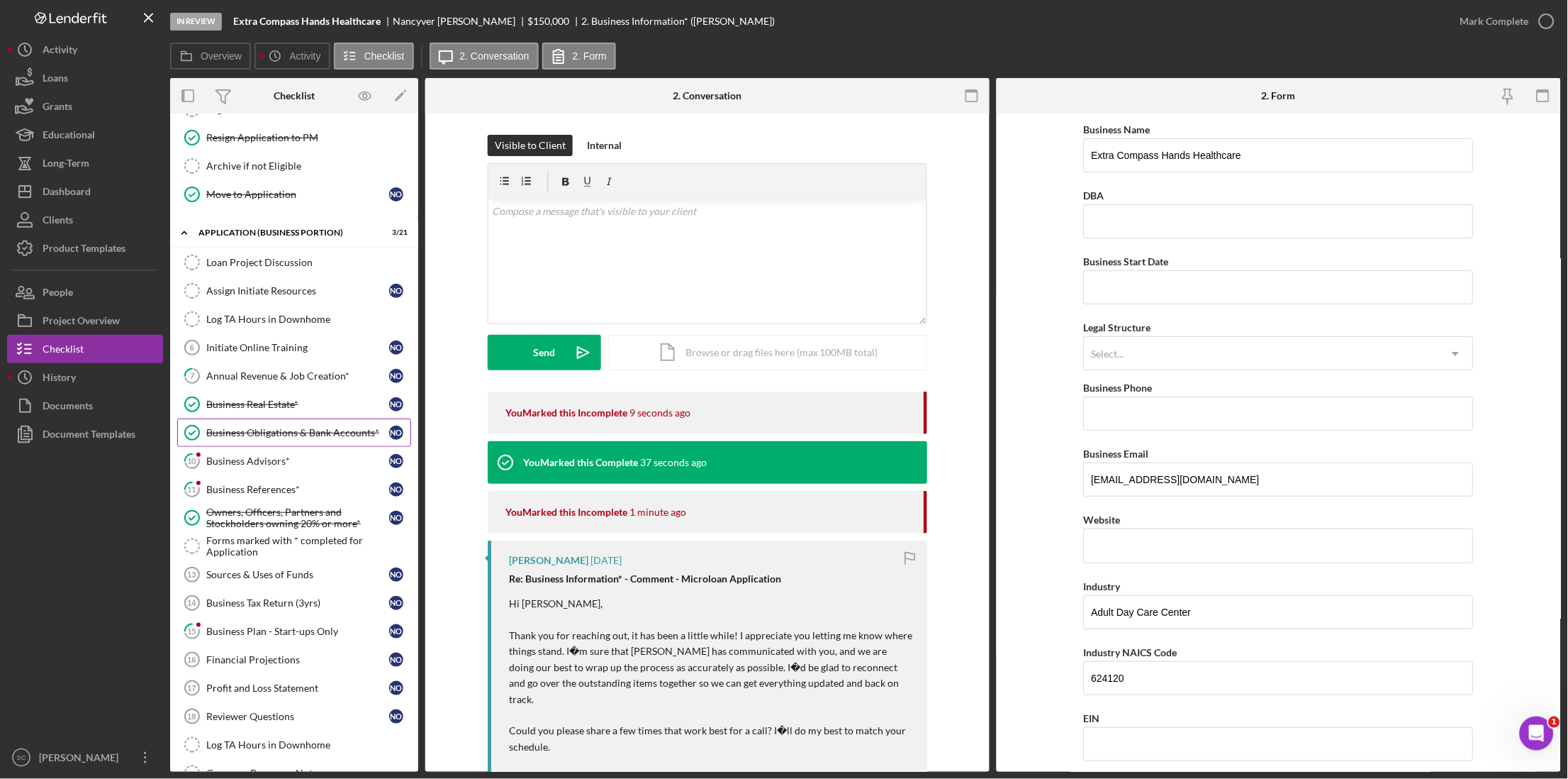
click at [268, 438] on div "Business Obligations & Bank Accounts*" at bounding box center [298, 432] width 183 height 11
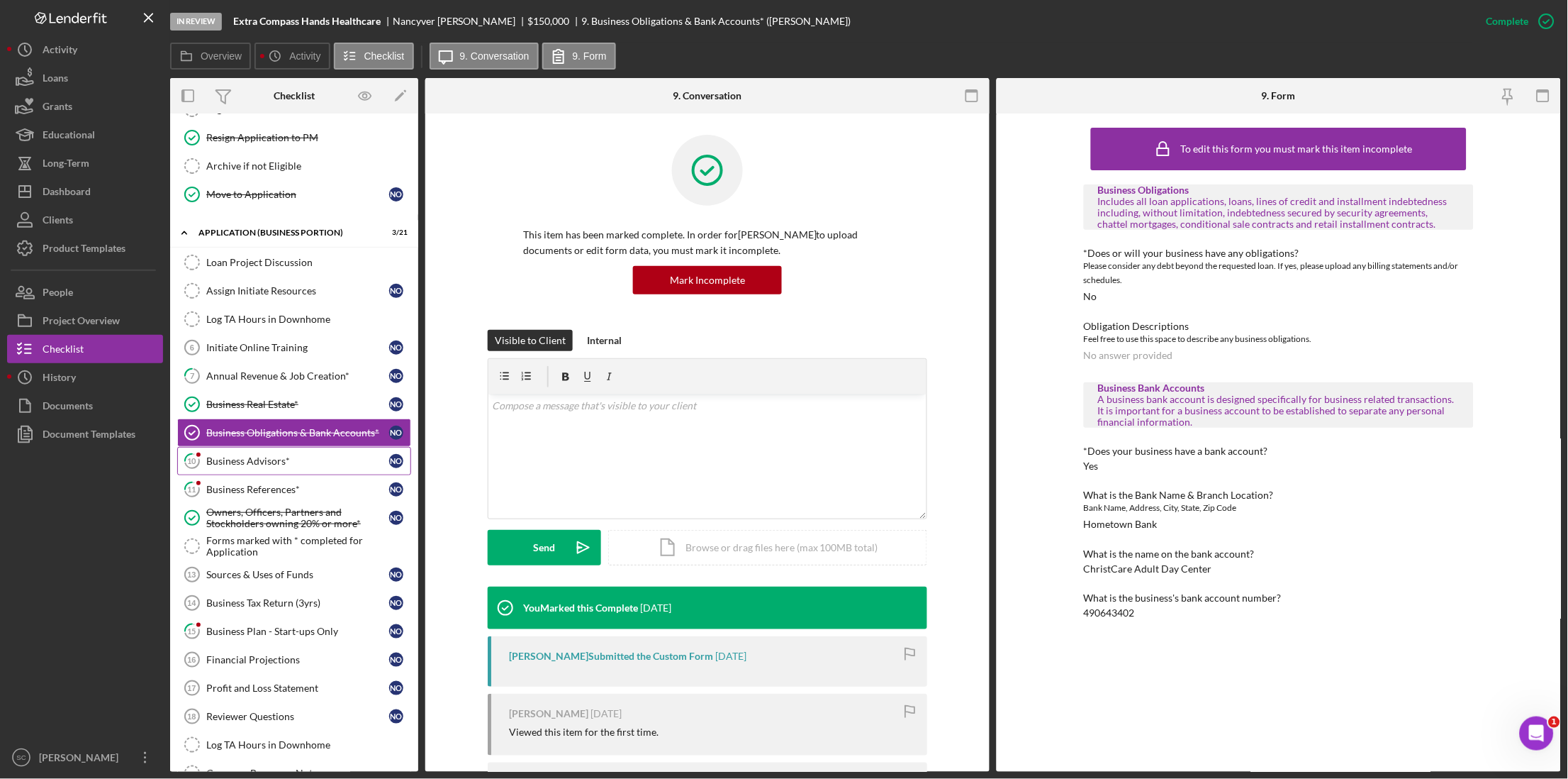
click at [231, 467] on div "Business Advisors*" at bounding box center [298, 461] width 183 height 11
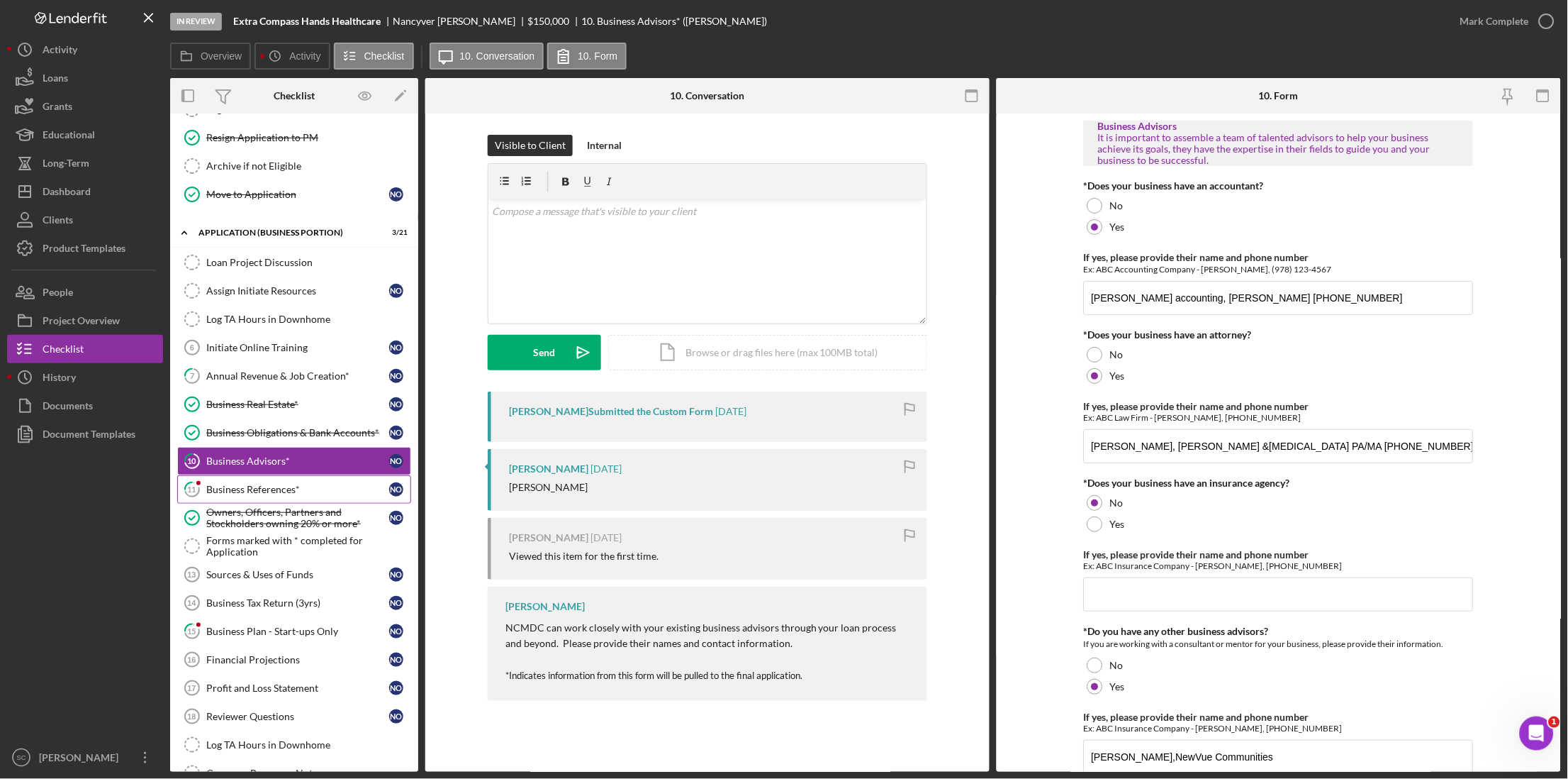
click at [234, 490] on div "Business References*" at bounding box center [298, 490] width 183 height 11
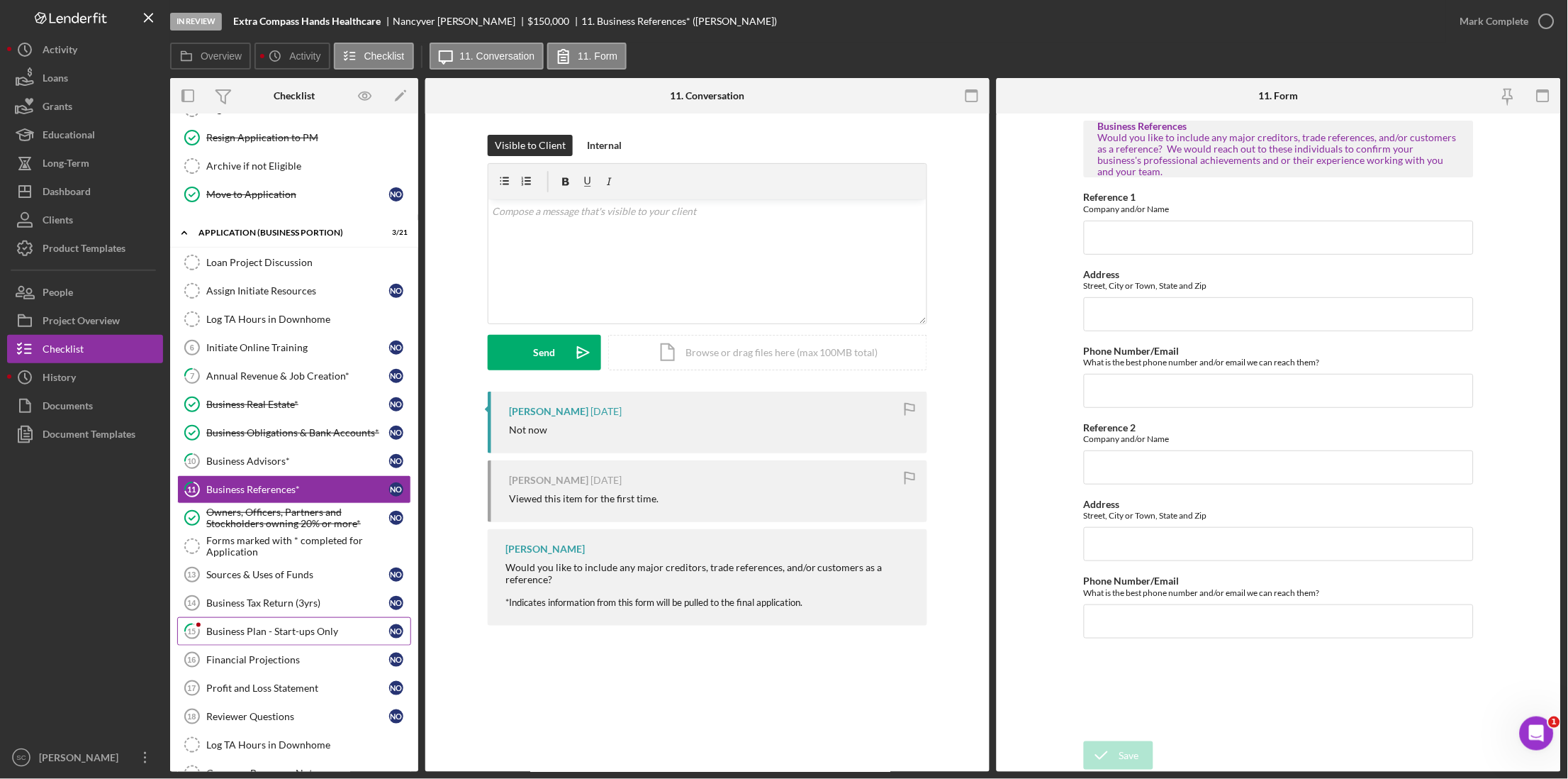
click at [266, 637] on div "Business Plan - Start-ups Only" at bounding box center [298, 631] width 183 height 11
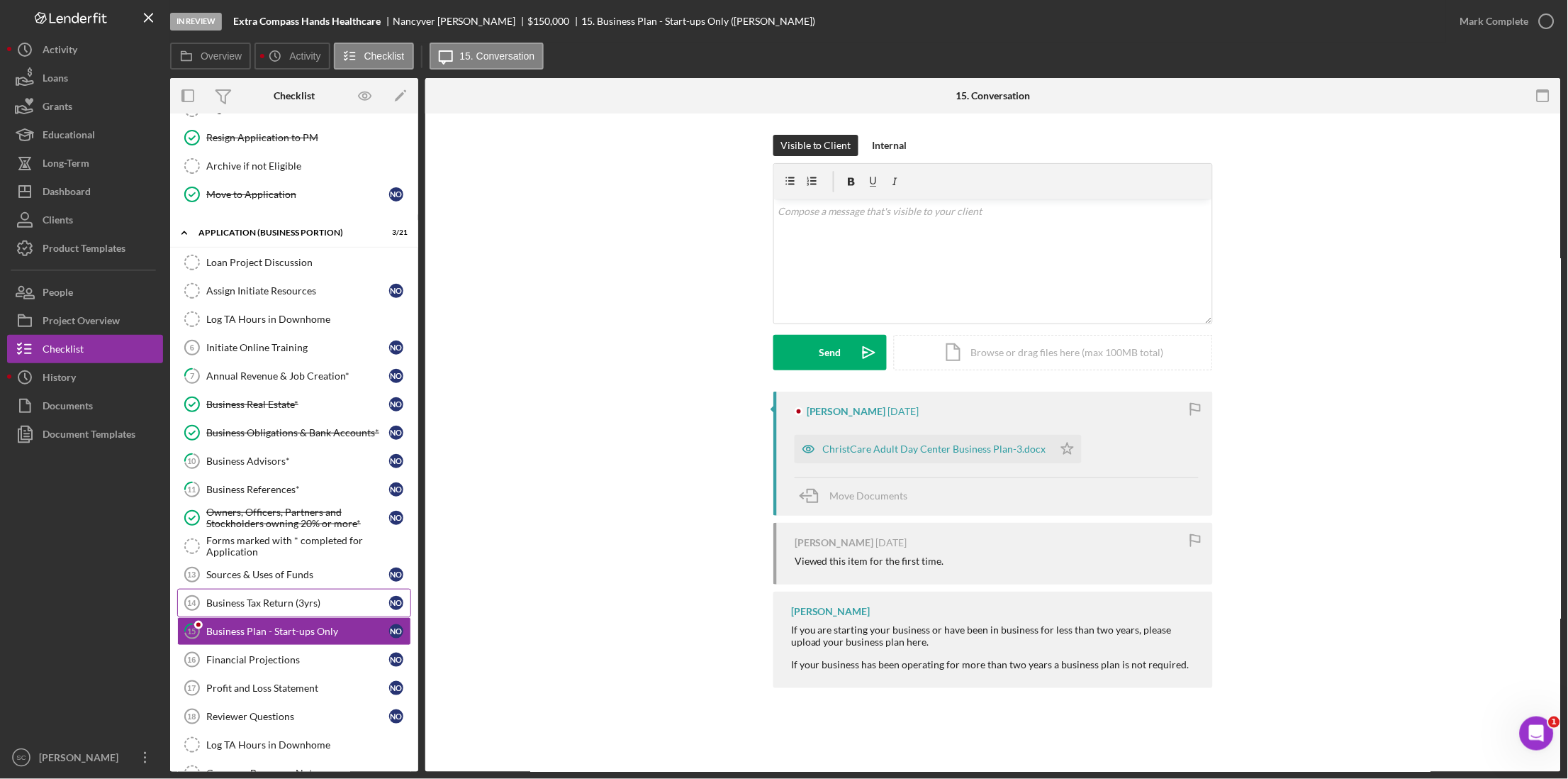
click at [284, 608] on div "Business Tax Return (3yrs)" at bounding box center [298, 602] width 183 height 11
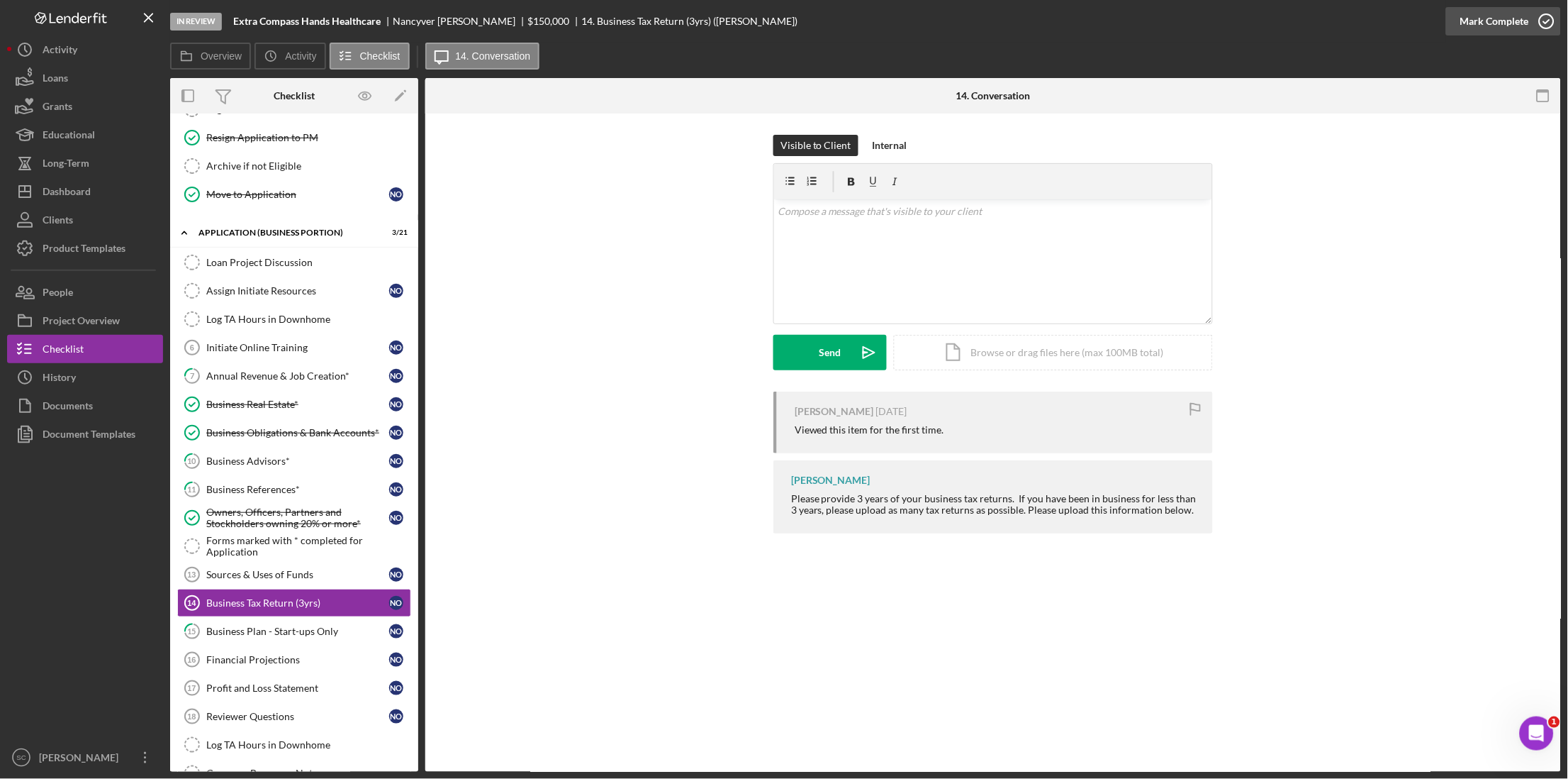
click at [1524, 19] on div "Mark Complete" at bounding box center [1494, 21] width 69 height 29
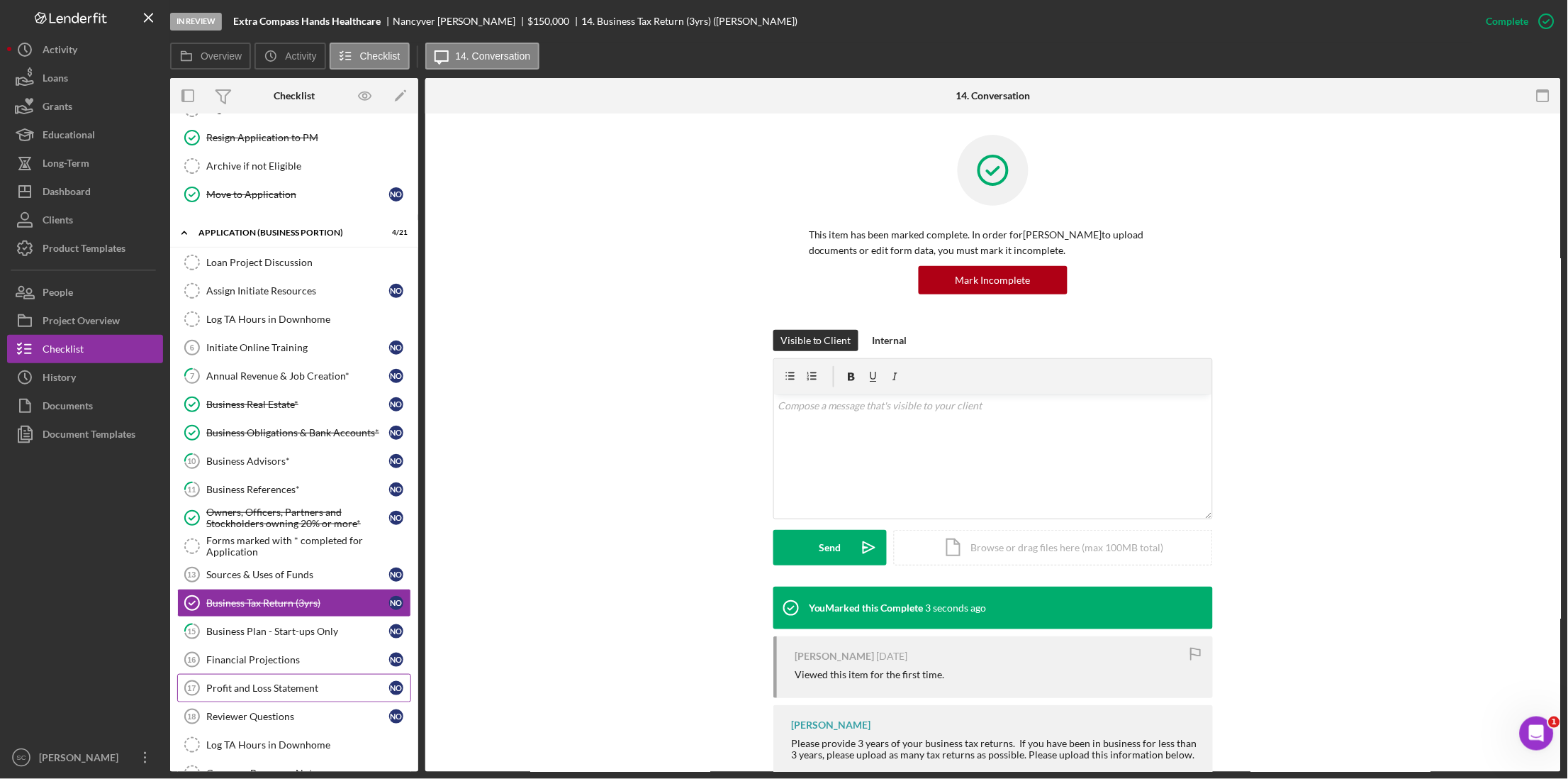
drag, startPoint x: 266, startPoint y: 688, endPoint x: 332, endPoint y: 687, distance: 66.0
click at [268, 688] on link "Profit and Loss Statement 17 Profit and Loss Statement N O" at bounding box center [294, 688] width 234 height 29
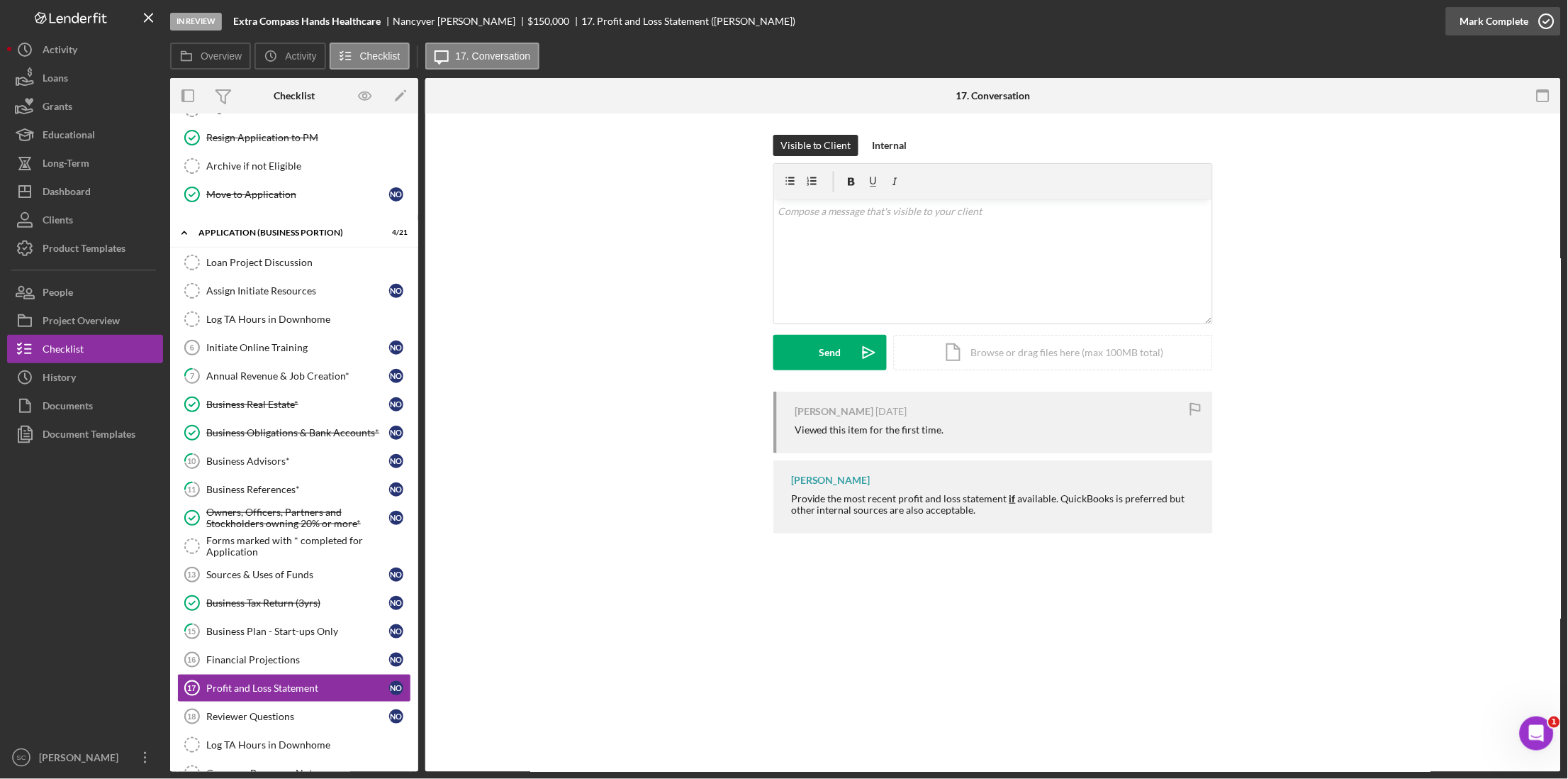
click at [1519, 11] on div "Mark Complete" at bounding box center [1494, 21] width 69 height 29
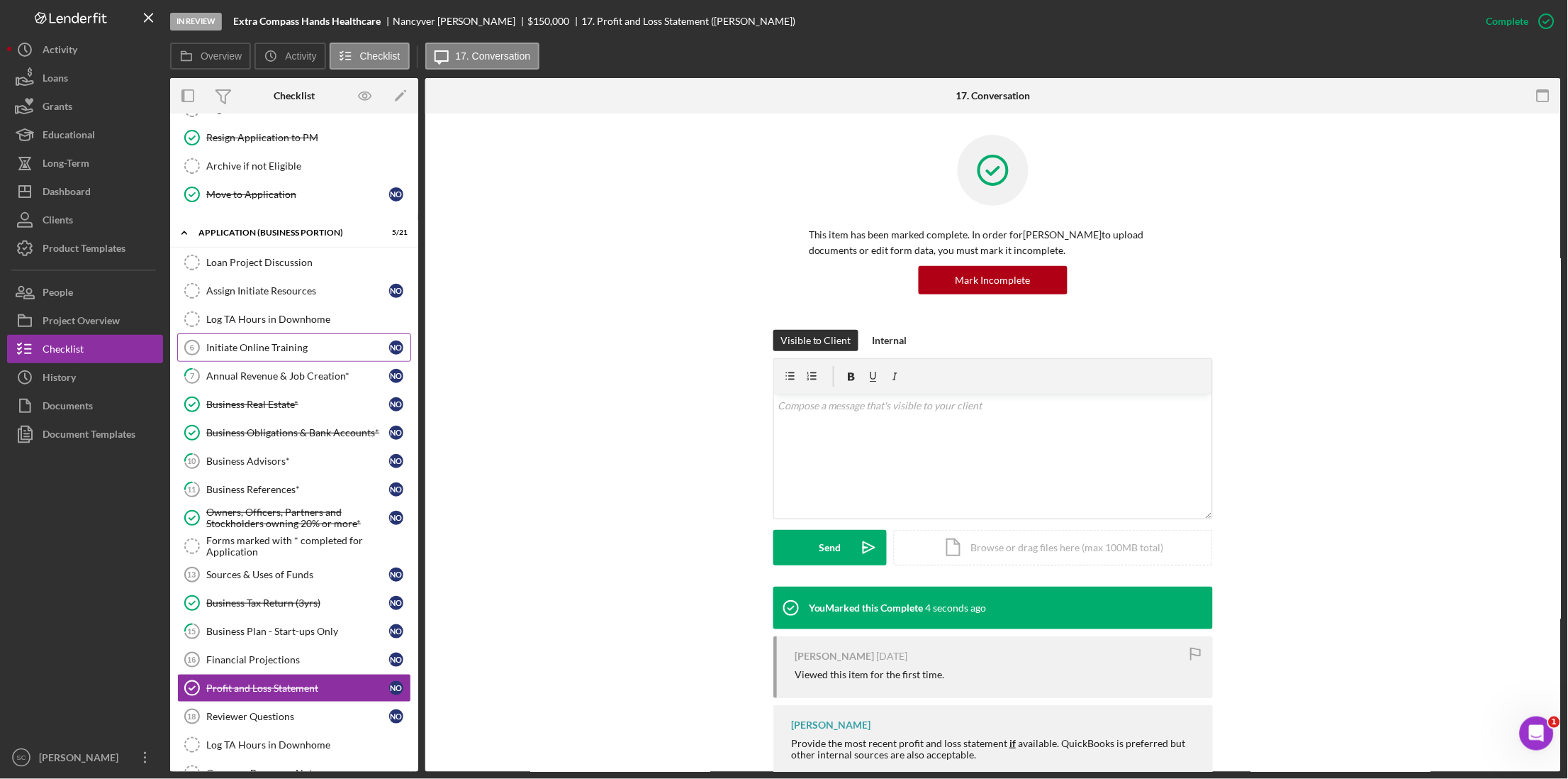
click at [246, 352] on div "Initiate Online Training" at bounding box center [298, 347] width 183 height 11
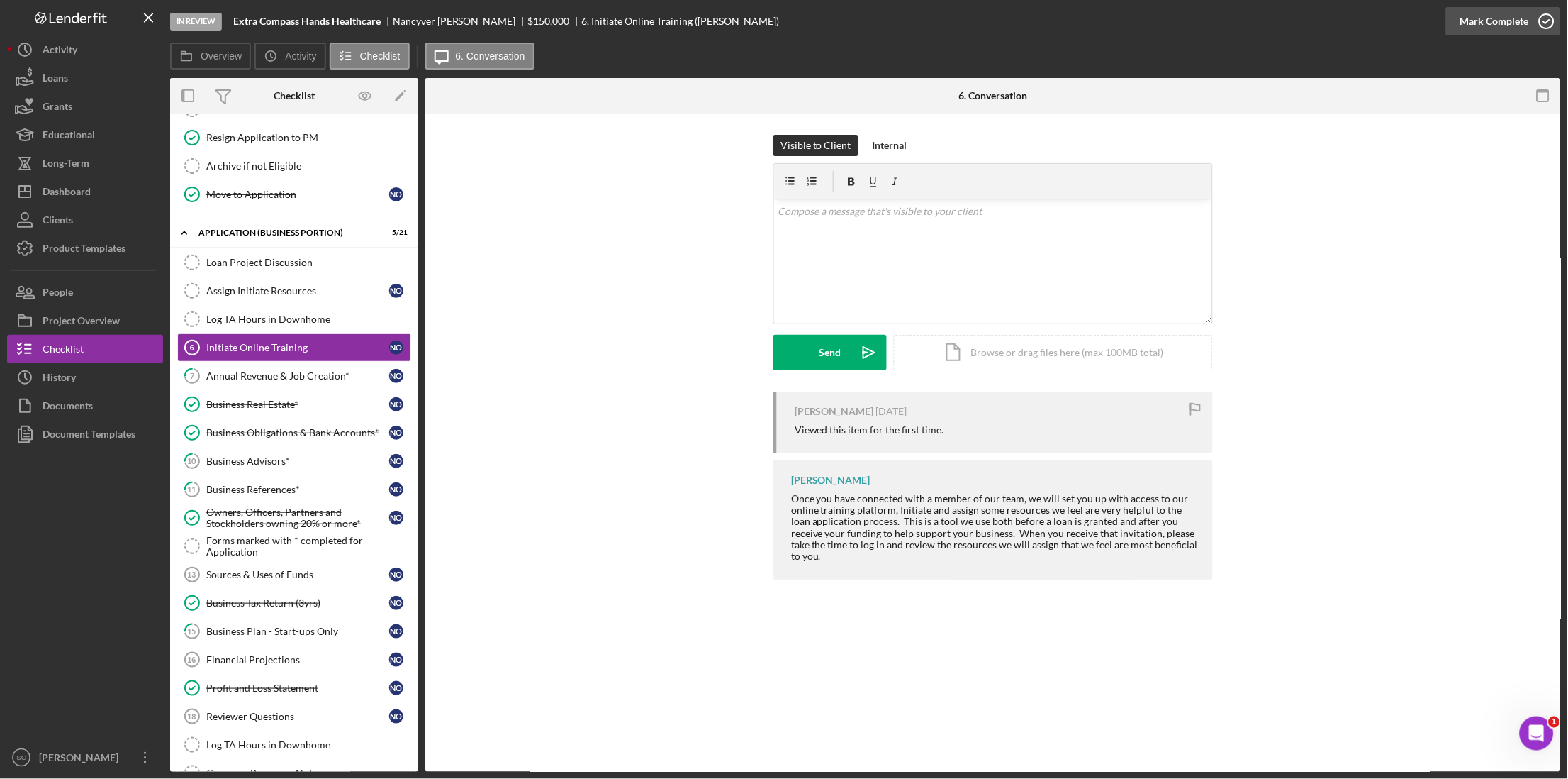
click at [1503, 19] on div "Mark Complete" at bounding box center [1494, 21] width 69 height 29
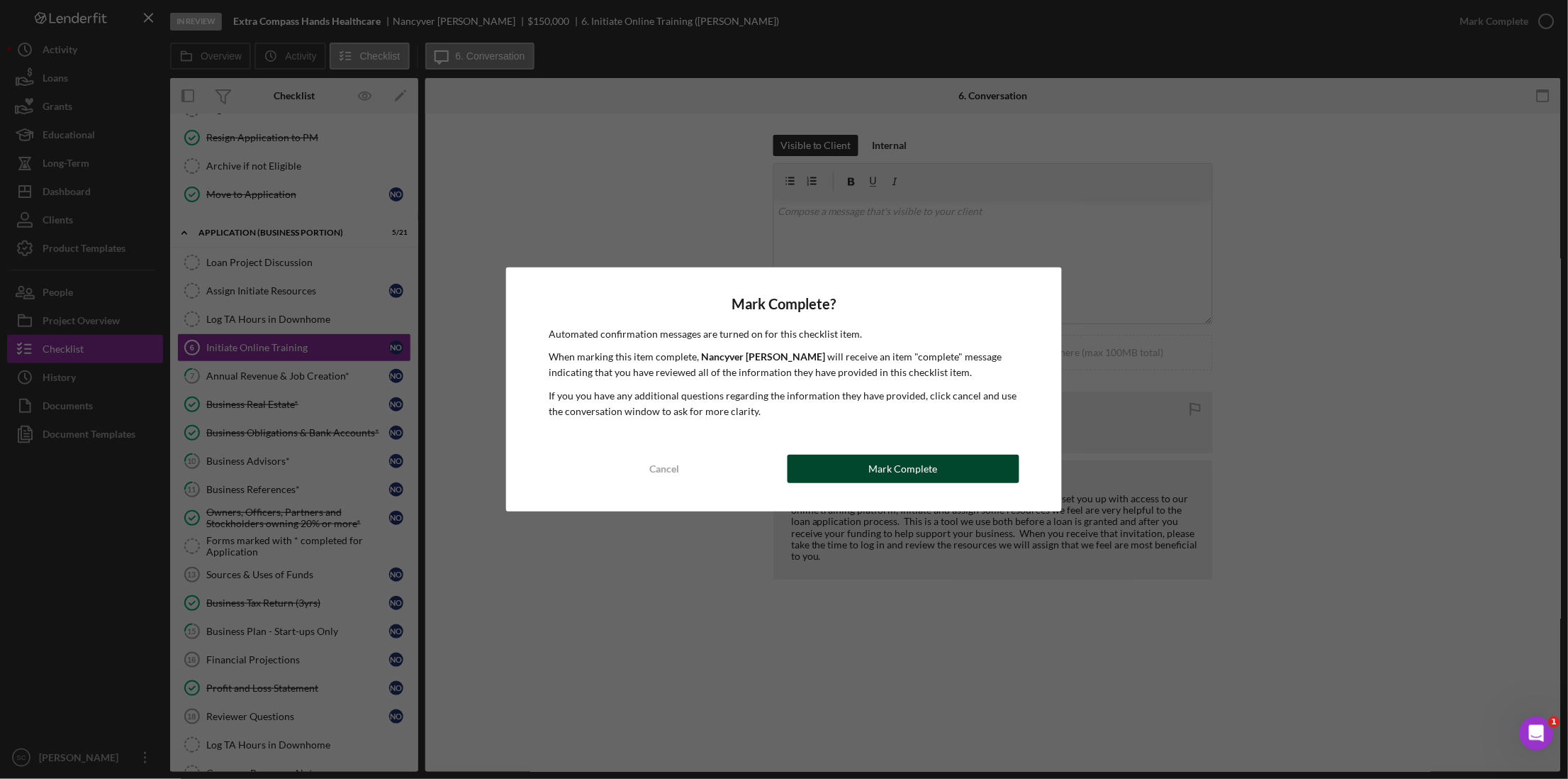
click at [969, 475] on button "Mark Complete" at bounding box center [903, 469] width 231 height 29
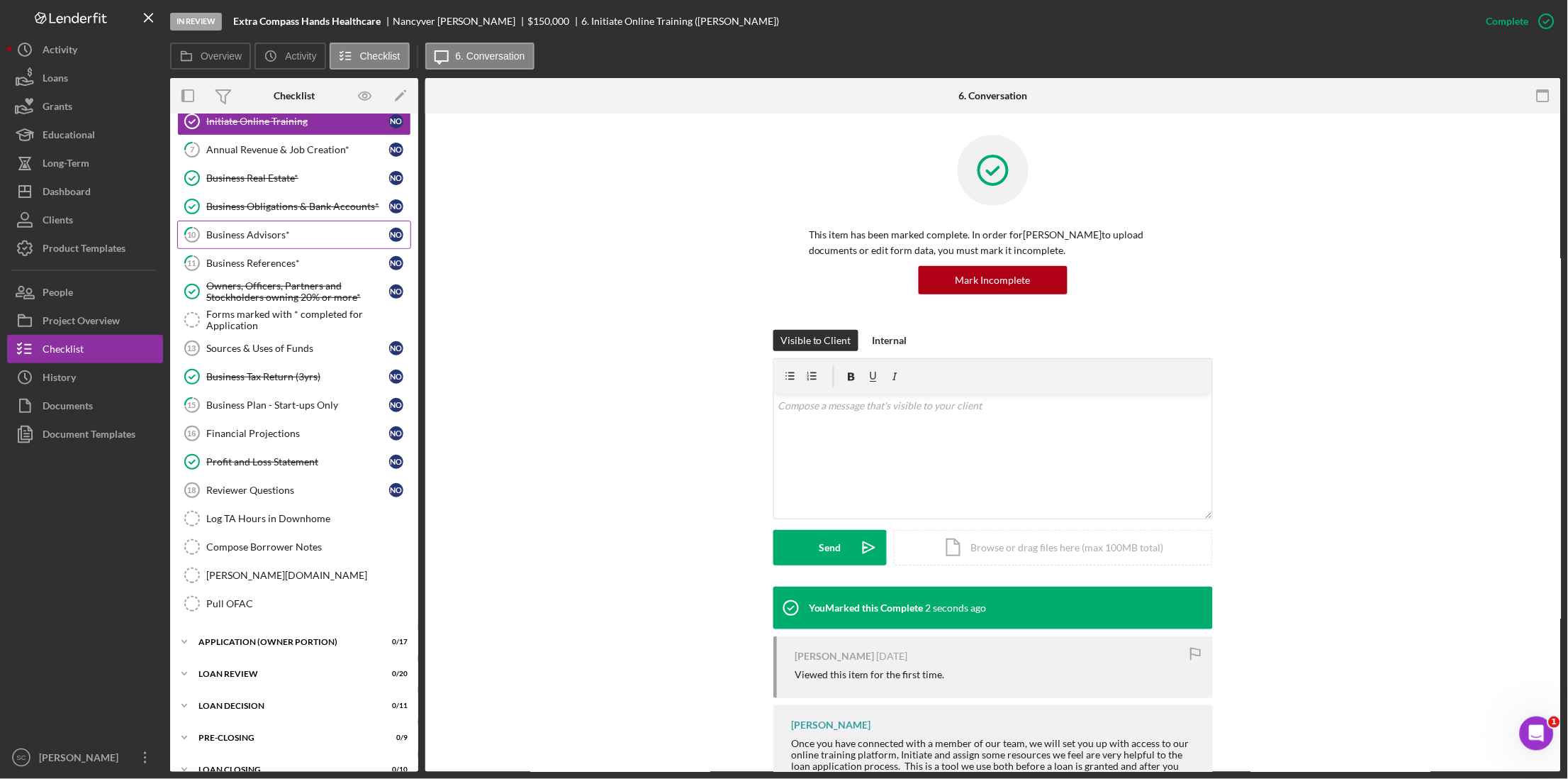
scroll to position [620, 0]
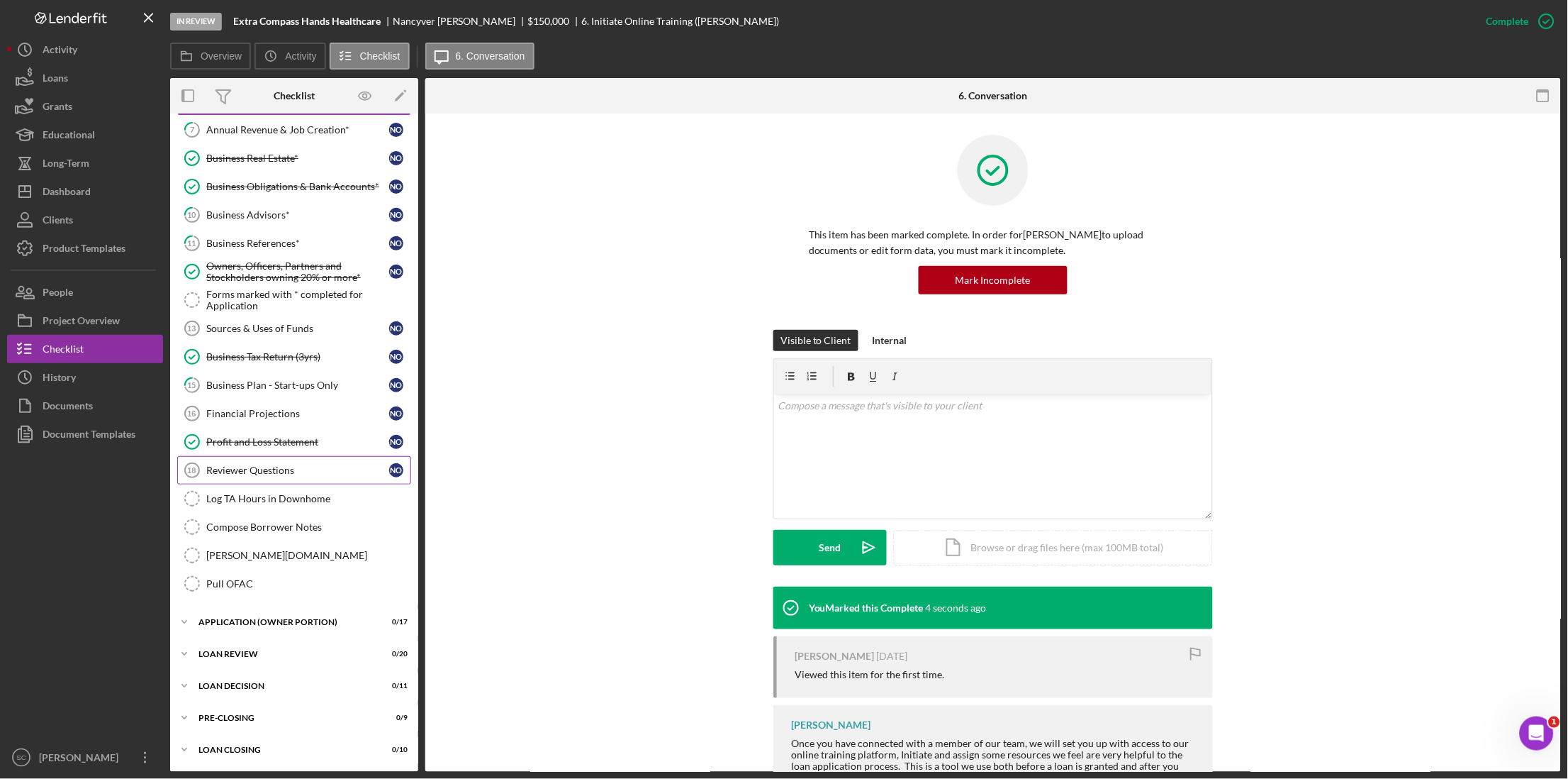
click at [279, 475] on div "Reviewer Questions" at bounding box center [298, 470] width 183 height 11
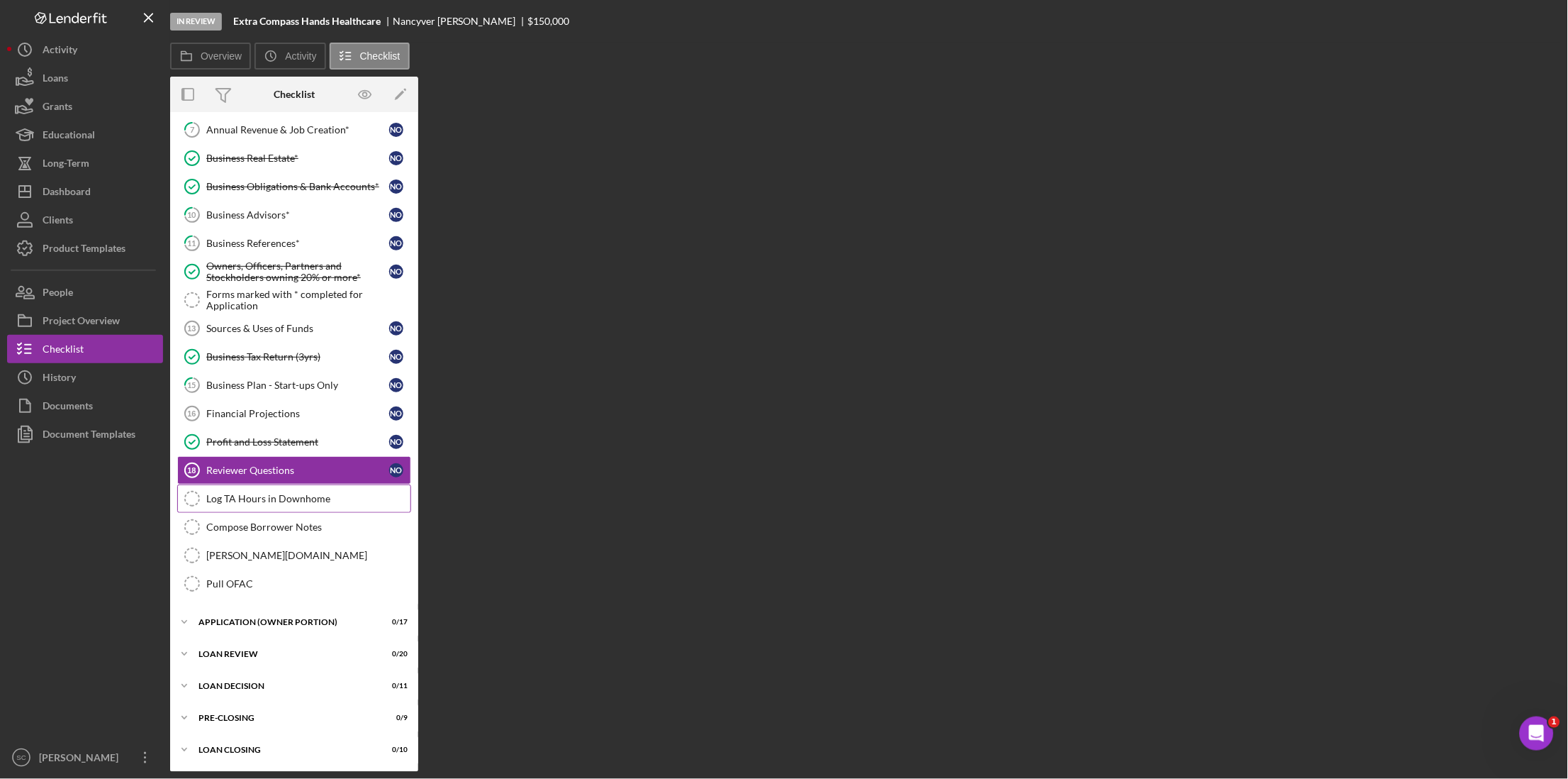
scroll to position [620, 0]
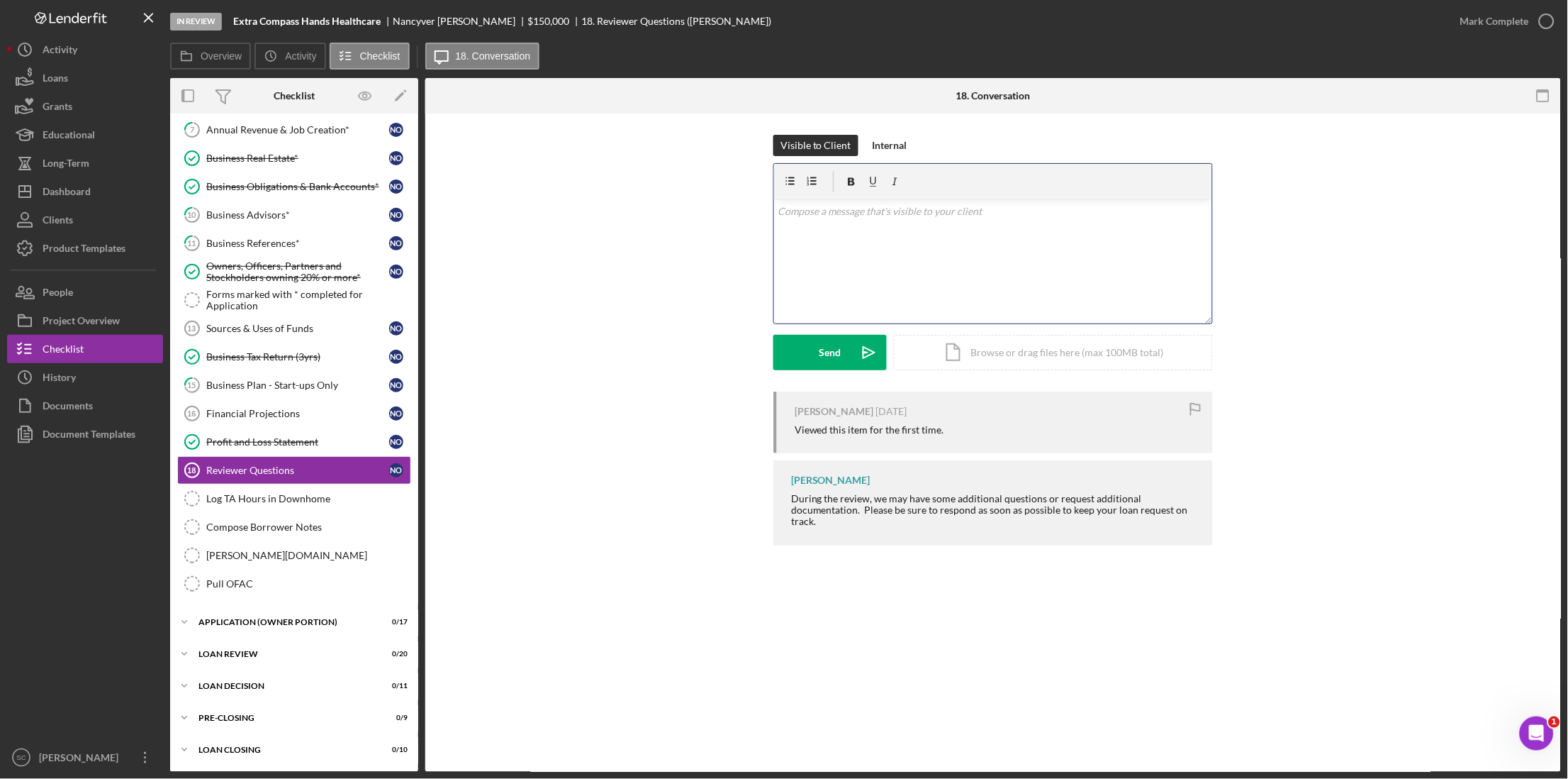
click at [832, 220] on div "v Color teal Color pink Remove color Add row above Add row below Add column bef…" at bounding box center [993, 262] width 438 height 124
click at [826, 357] on div "Send" at bounding box center [830, 352] width 22 height 36
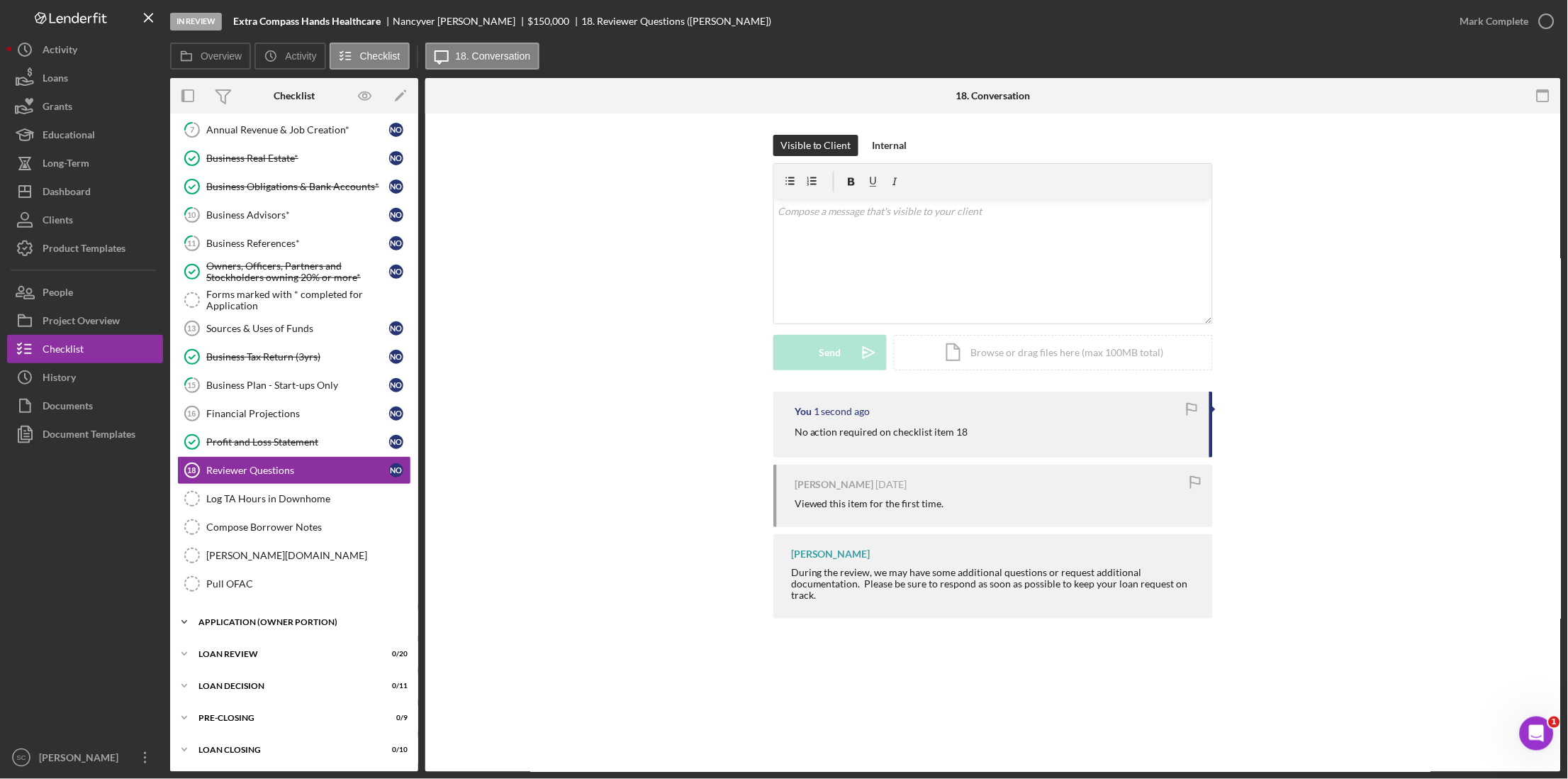
click at [287, 617] on div "APPLICATION (OWNER PORTION)" at bounding box center [299, 622] width 202 height 9
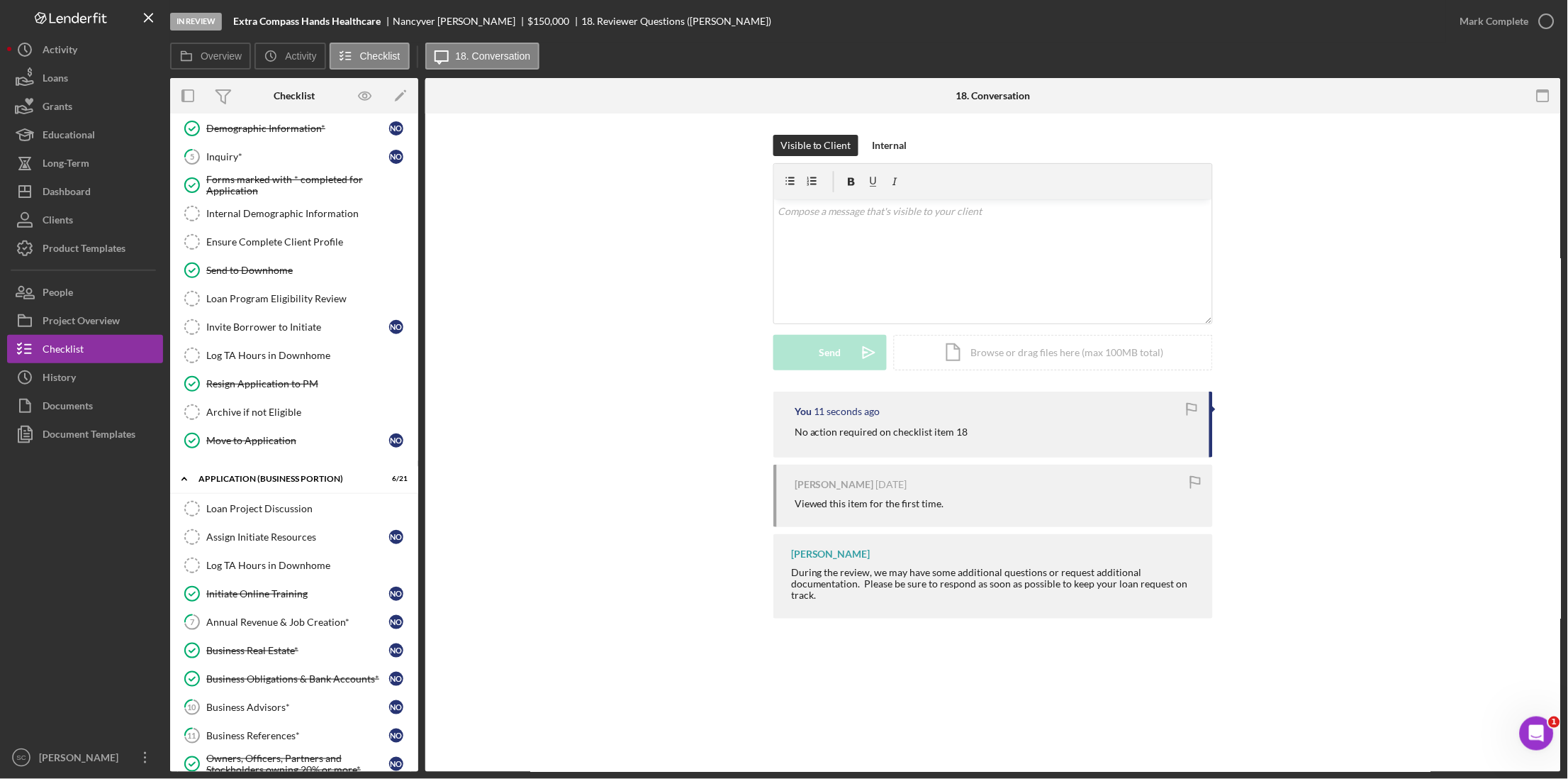
scroll to position [0, 0]
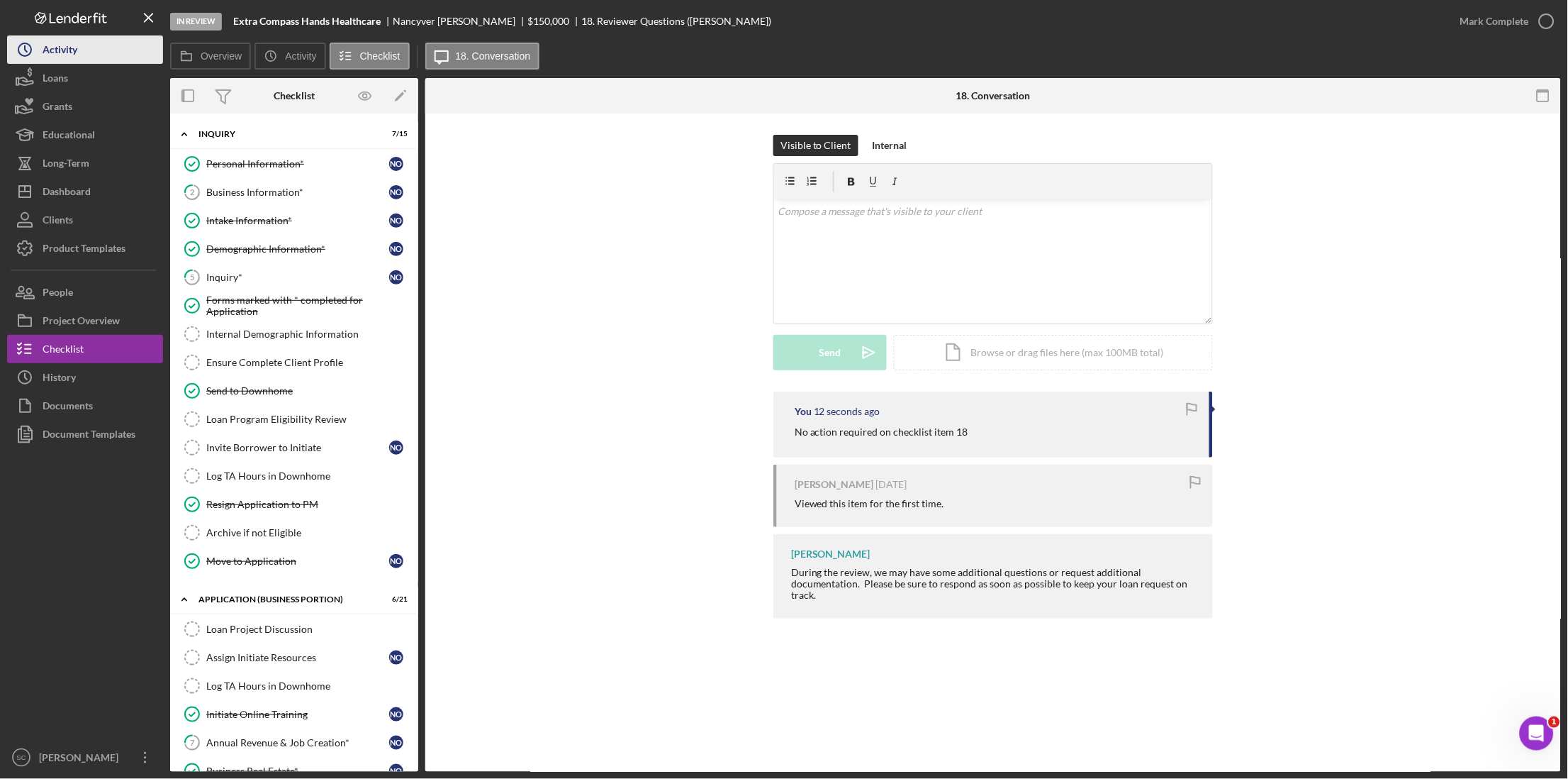
click at [94, 59] on button "Icon/History Activity" at bounding box center [85, 50] width 156 height 29
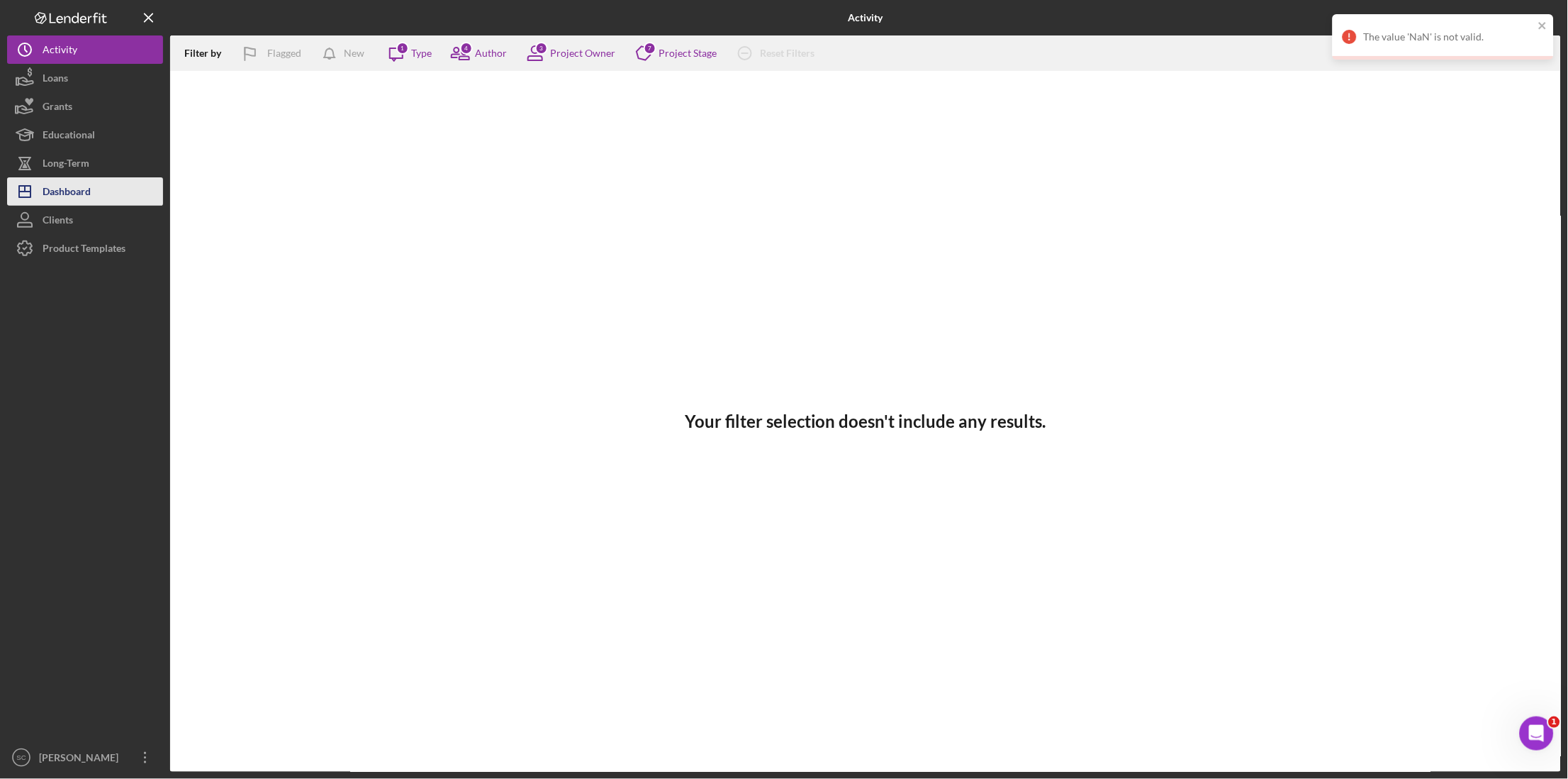
click at [74, 177] on div "Dashboard" at bounding box center [66, 193] width 48 height 32
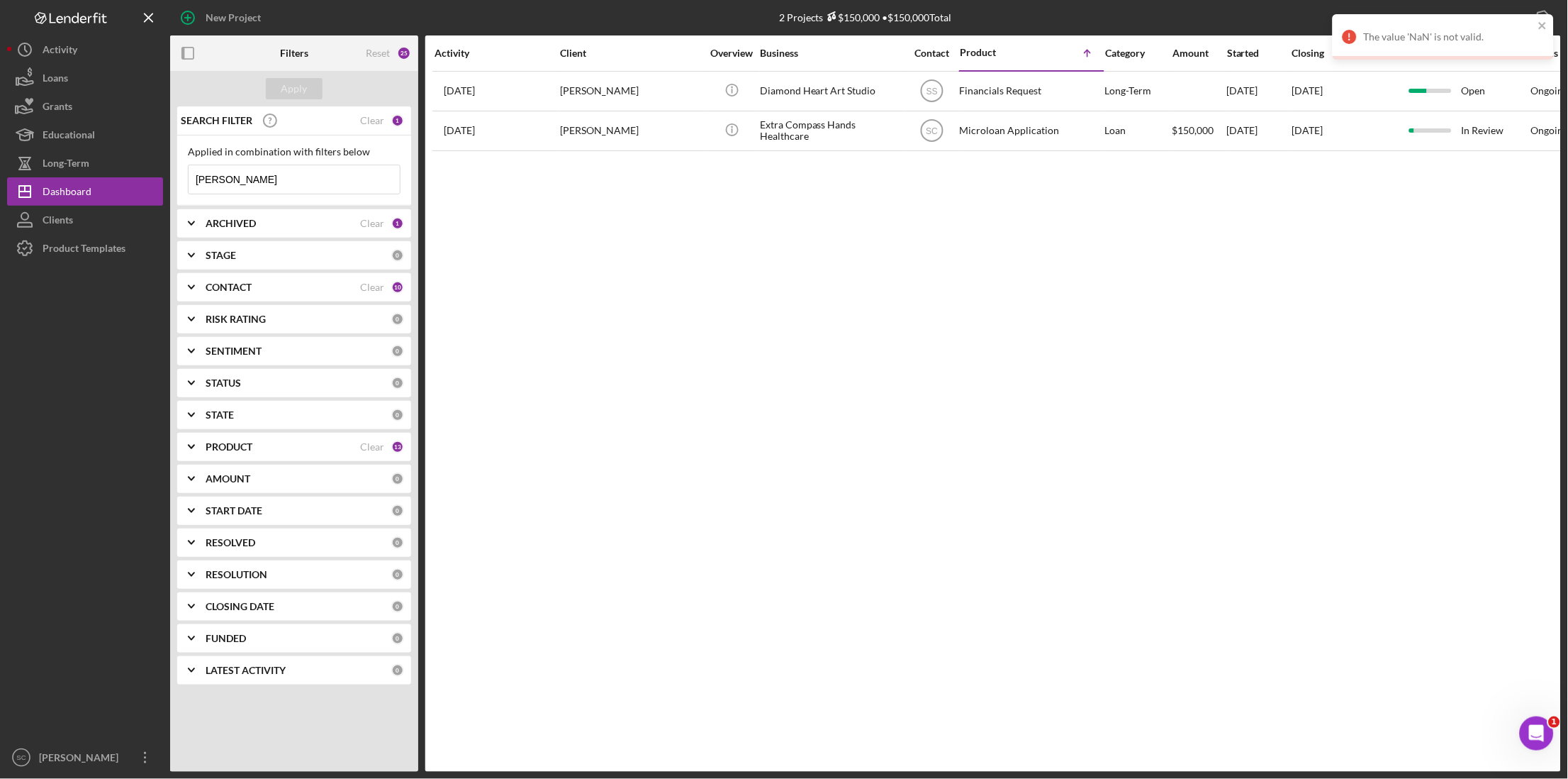
click at [307, 178] on input "[PERSON_NAME]" at bounding box center [294, 179] width 211 height 29
click at [372, 124] on div "Clear" at bounding box center [372, 121] width 24 height 11
click at [269, 183] on input at bounding box center [294, 179] width 211 height 29
click at [54, 194] on div "Dashboard" at bounding box center [67, 193] width 49 height 32
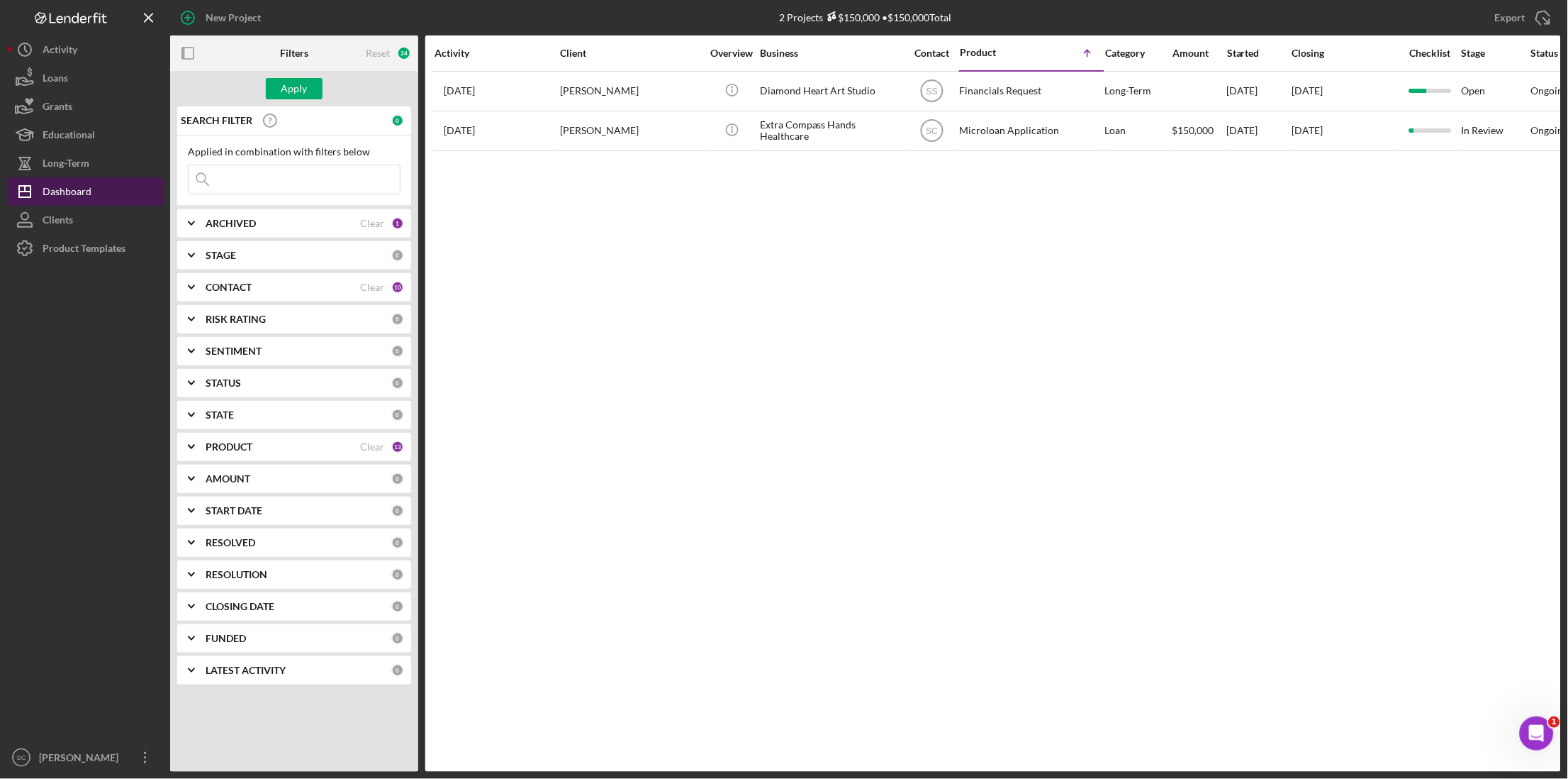
click at [80, 189] on div "Dashboard" at bounding box center [67, 193] width 49 height 32
click at [79, 237] on div "Product Templates" at bounding box center [84, 249] width 83 height 32
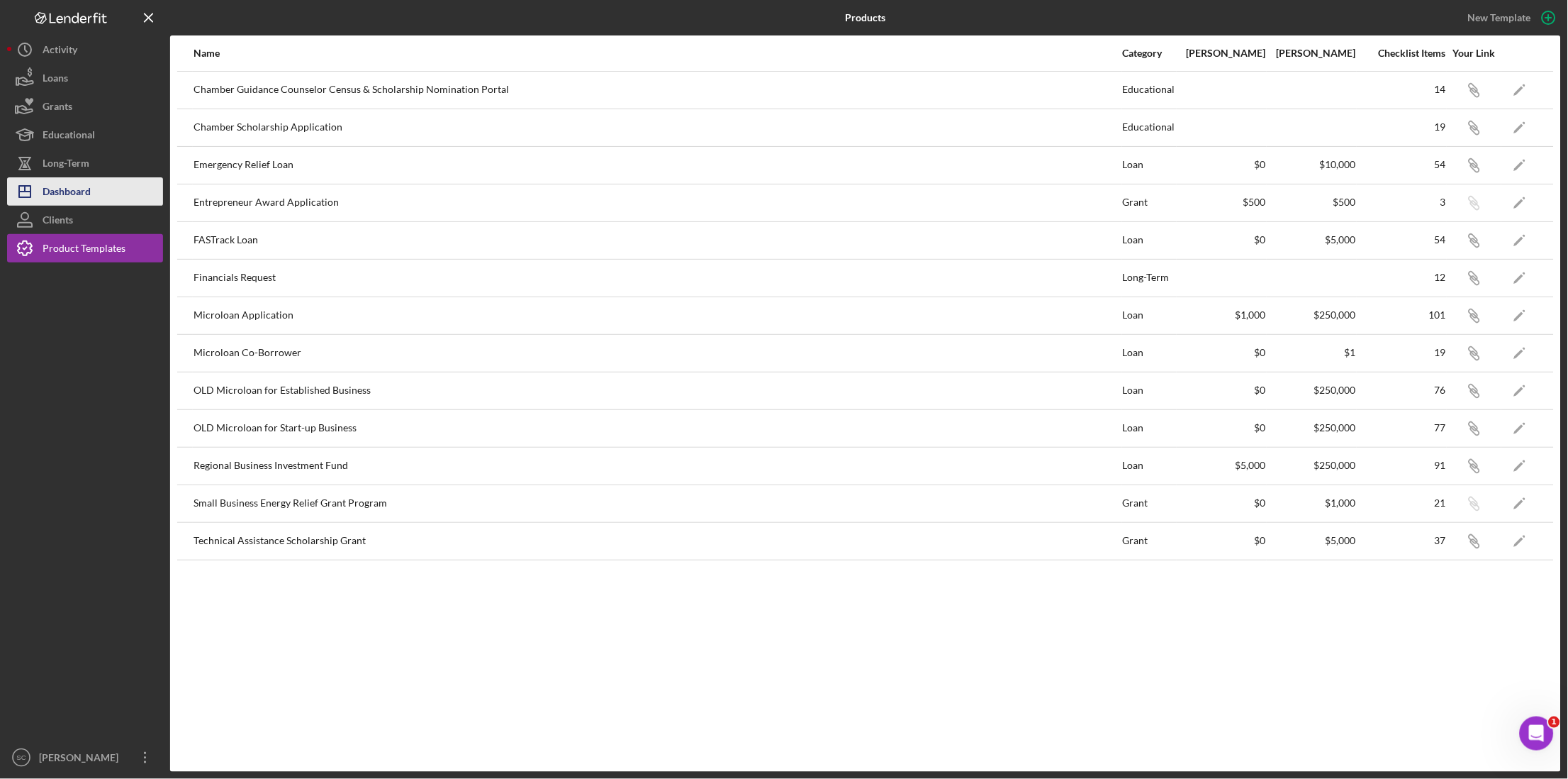
click at [81, 179] on div "Dashboard" at bounding box center [66, 193] width 48 height 32
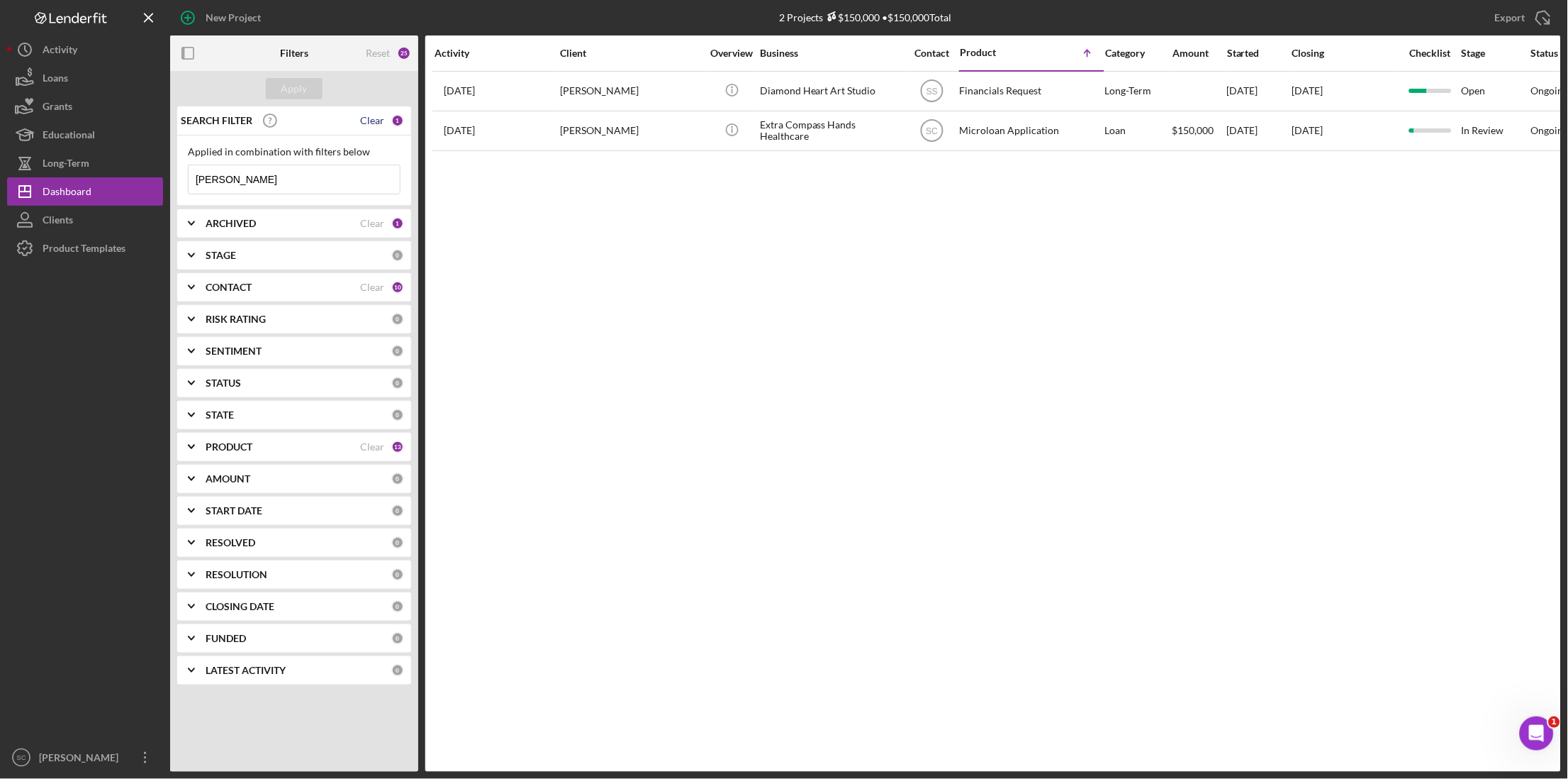
click at [369, 119] on div "Clear" at bounding box center [372, 121] width 24 height 11
click at [308, 86] on button "Apply" at bounding box center [294, 89] width 56 height 21
